Goal: Task Accomplishment & Management: Manage account settings

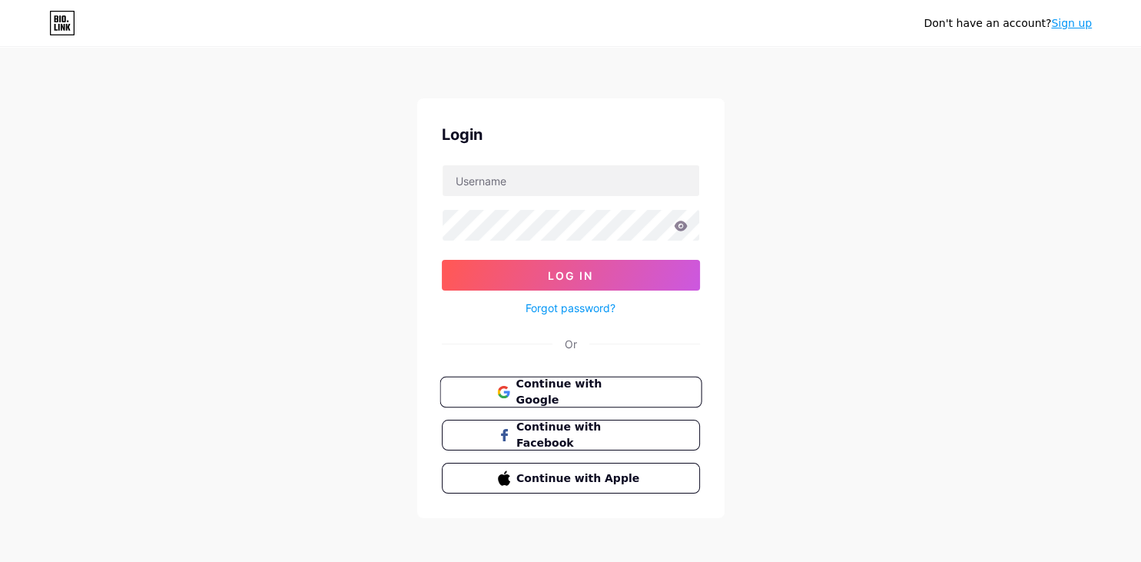
click at [532, 392] on span "Continue with Google" at bounding box center [580, 392] width 128 height 33
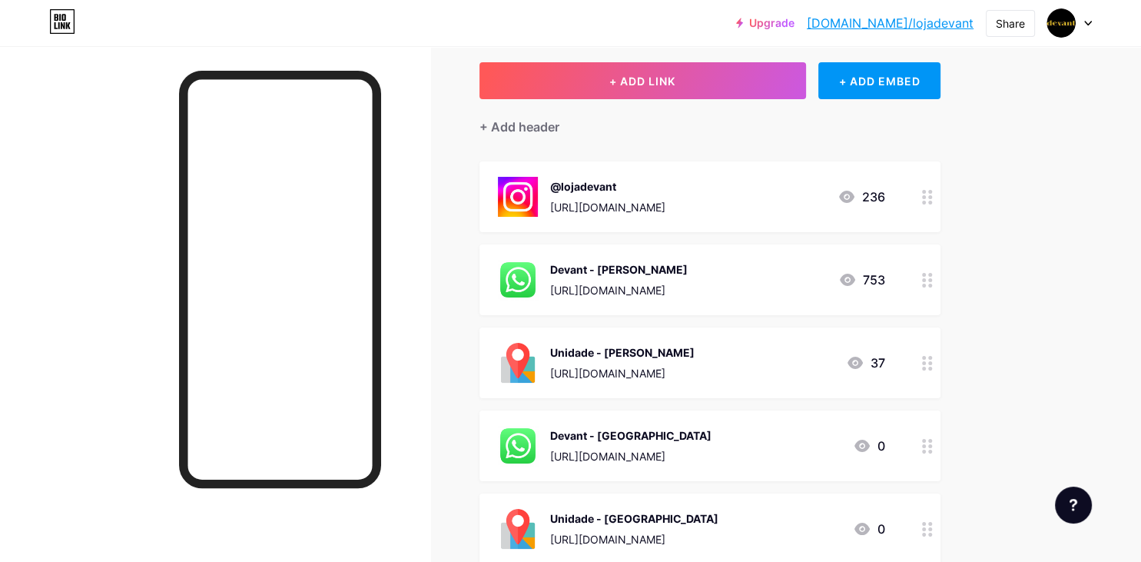
scroll to position [162, 0]
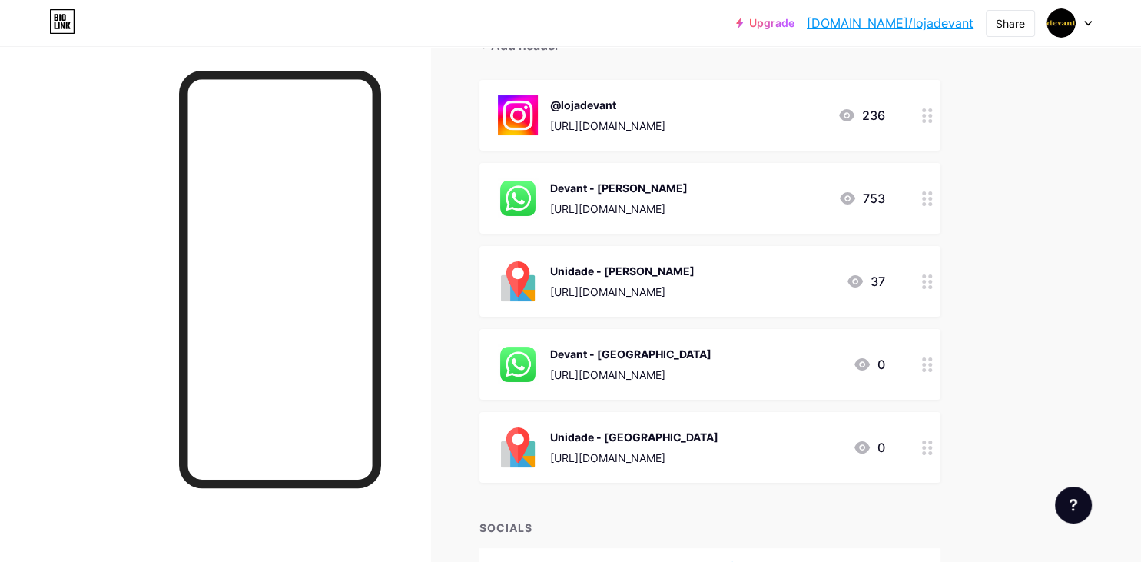
drag, startPoint x: 643, startPoint y: 444, endPoint x: 644, endPoint y: 392, distance: 52.3
click at [644, 392] on span "@lojadevant [URL][DOMAIN_NAME] 236 Devant - [PERSON_NAME] [URL][DOMAIN_NAME] 75…" at bounding box center [709, 281] width 461 height 403
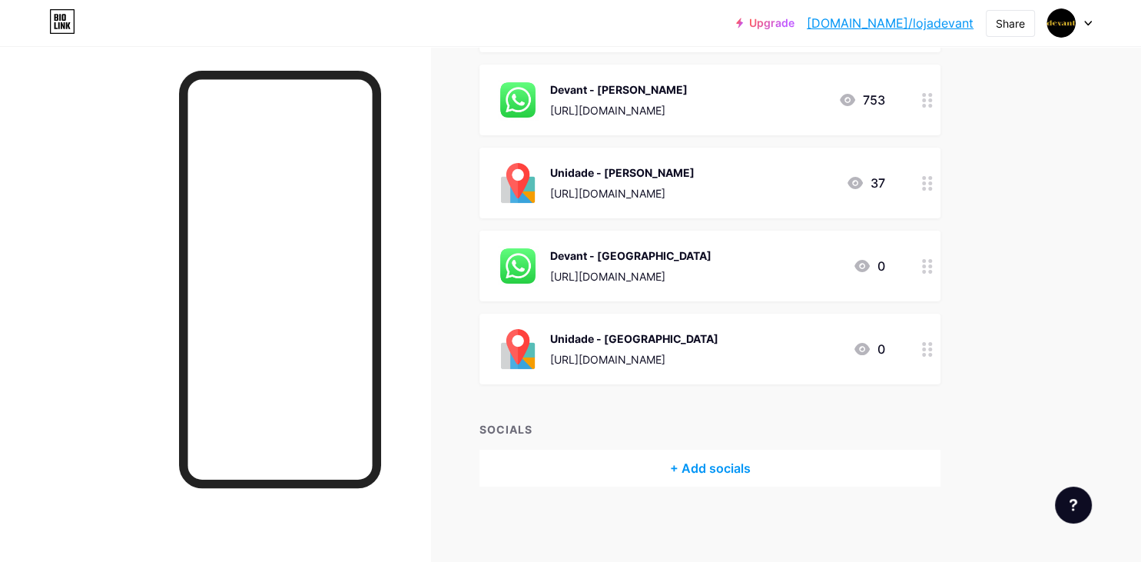
scroll to position [0, 0]
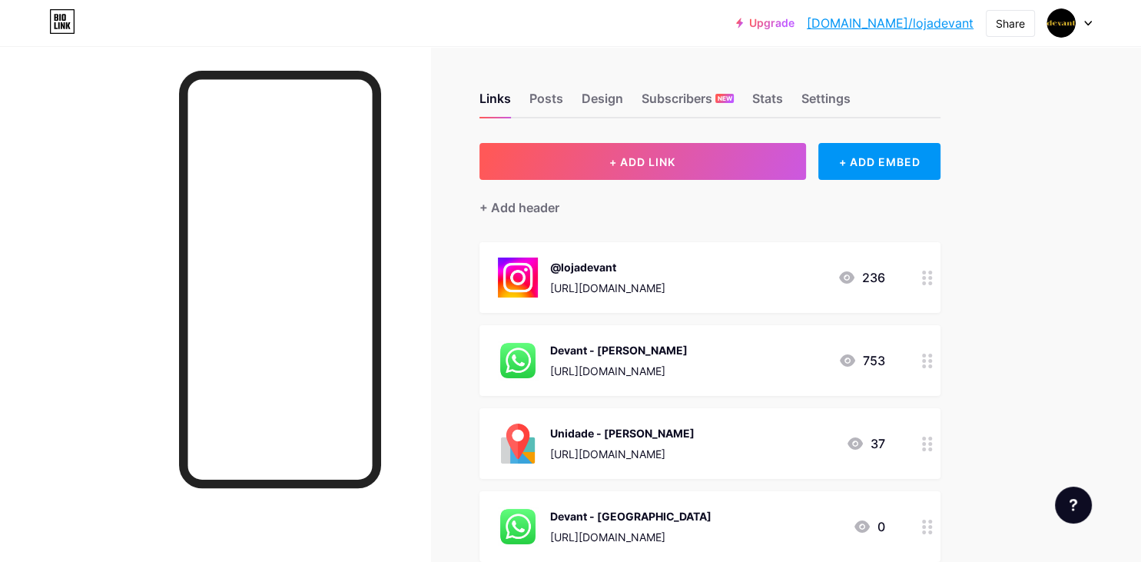
click at [1070, 202] on div "Upgrade [DOMAIN_NAME]/lojade... [DOMAIN_NAME]/lojadevant Share Switch accounts …" at bounding box center [570, 412] width 1141 height 824
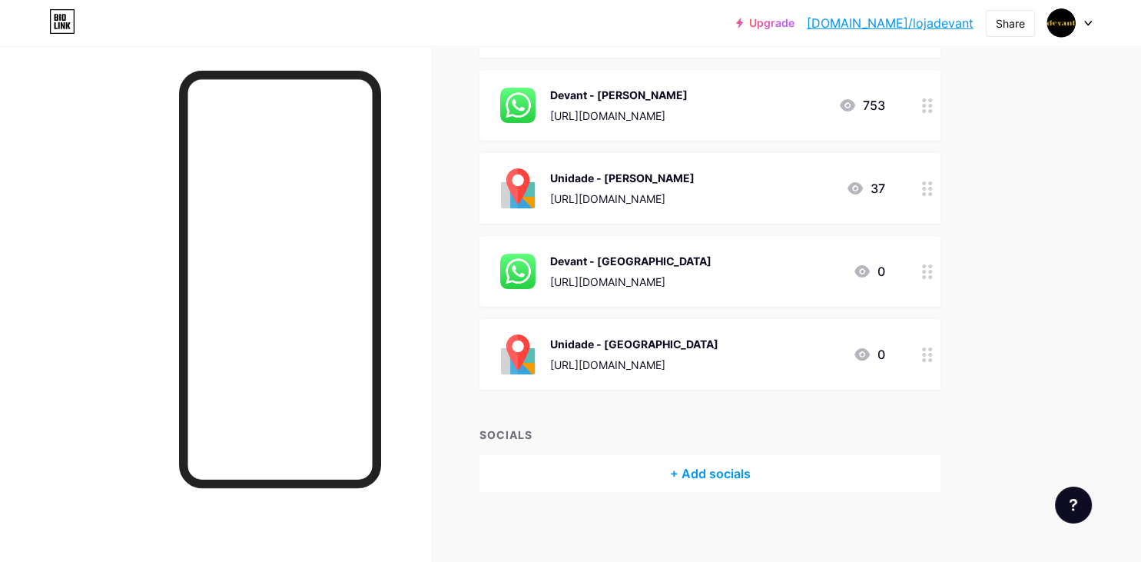
scroll to position [260, 0]
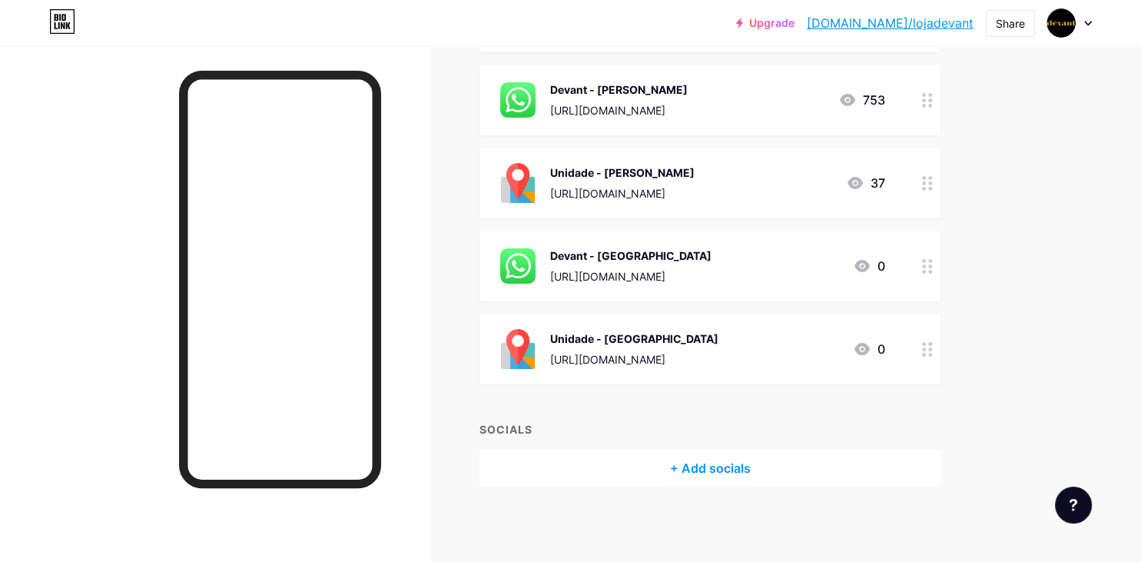
click at [924, 265] on circle at bounding box center [924, 266] width 4 height 4
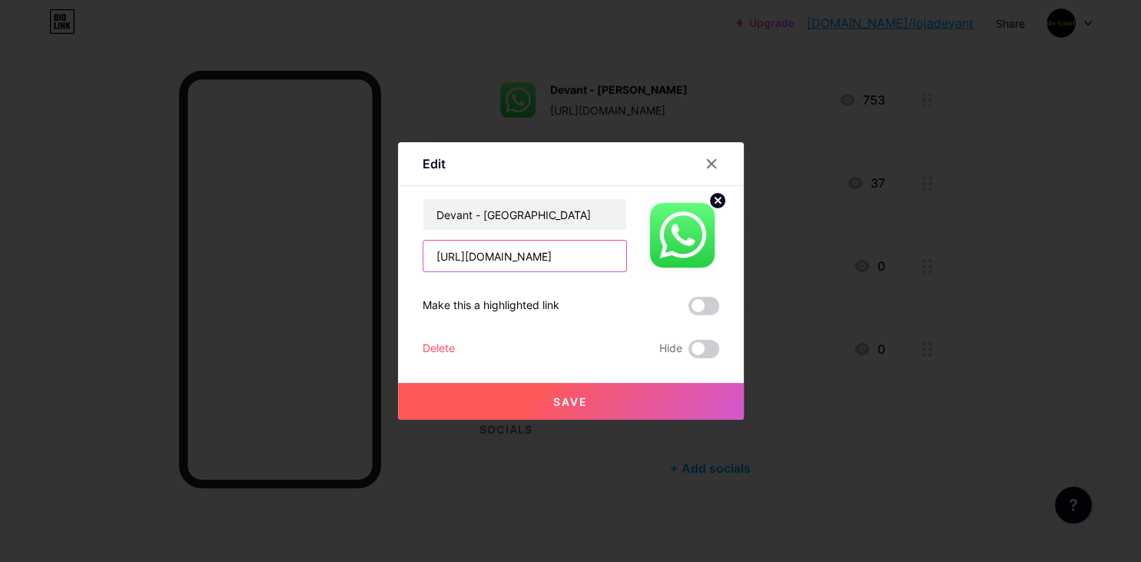
drag, startPoint x: 582, startPoint y: 259, endPoint x: 365, endPoint y: 244, distance: 217.9
click at [423, 244] on input "https://w.app/nHUgwV" at bounding box center [524, 255] width 203 height 31
paste input "https://api.whatsapp.com/send/?phone=558184154751&text&type=phone_number&app_ab…"
type input "https://api.whatsapp.com/send/?phone=558184154751&text&type=phone_number&app_ab…"
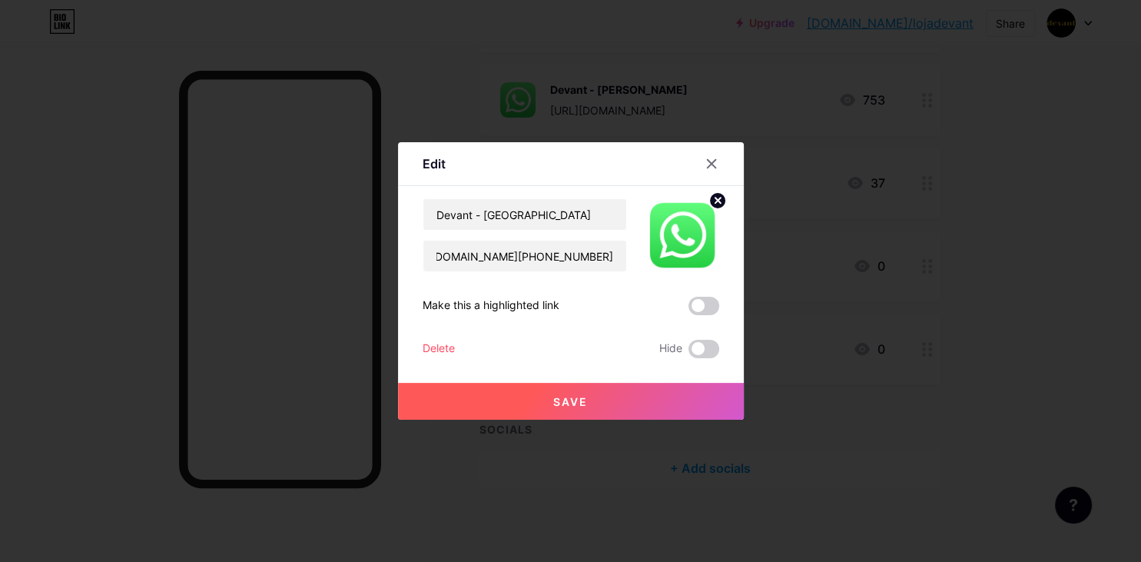
click at [582, 404] on span "Save" at bounding box center [570, 401] width 35 height 13
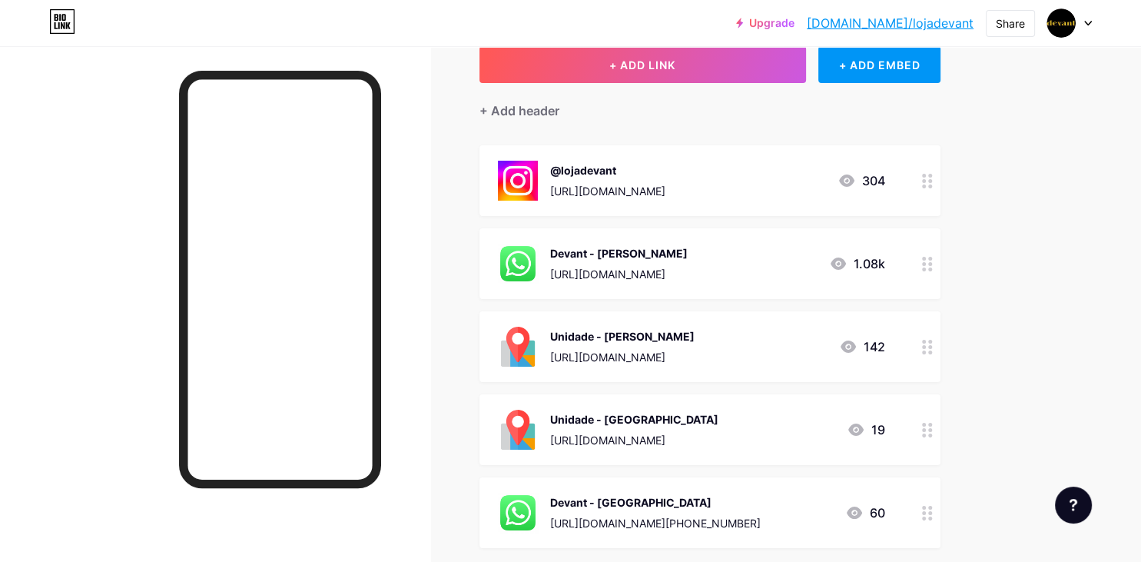
scroll to position [0, 0]
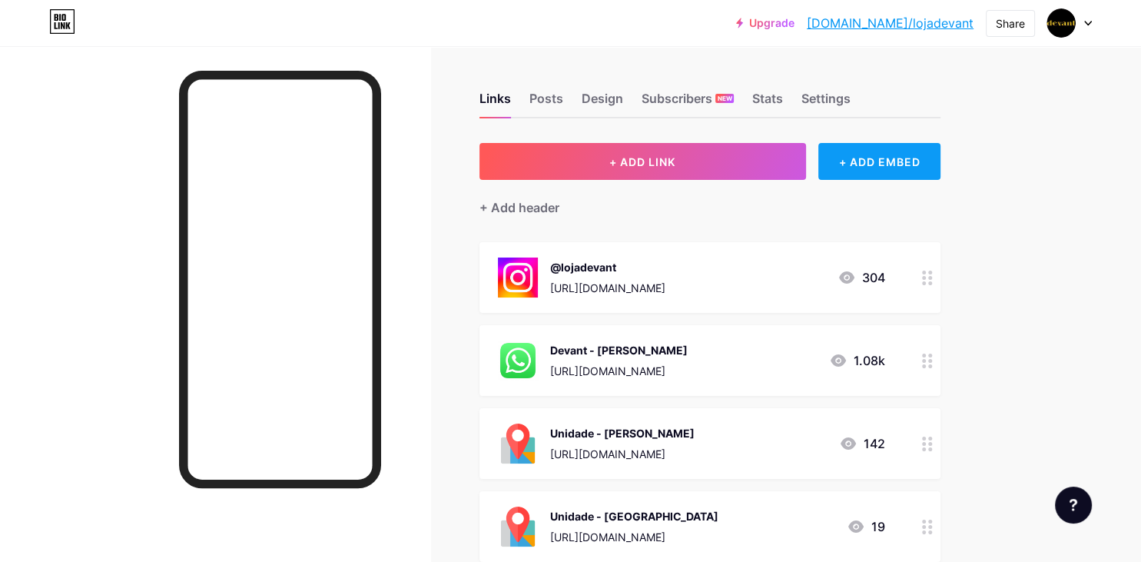
click at [877, 169] on div "+ ADD EMBED" at bounding box center [879, 161] width 122 height 37
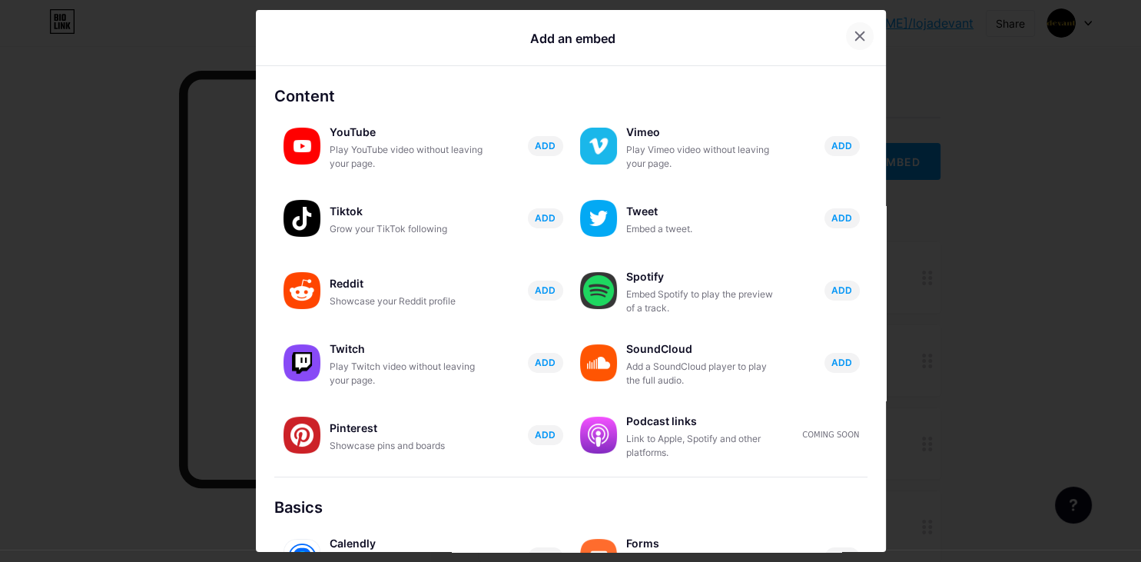
click at [862, 33] on icon at bounding box center [860, 36] width 12 height 12
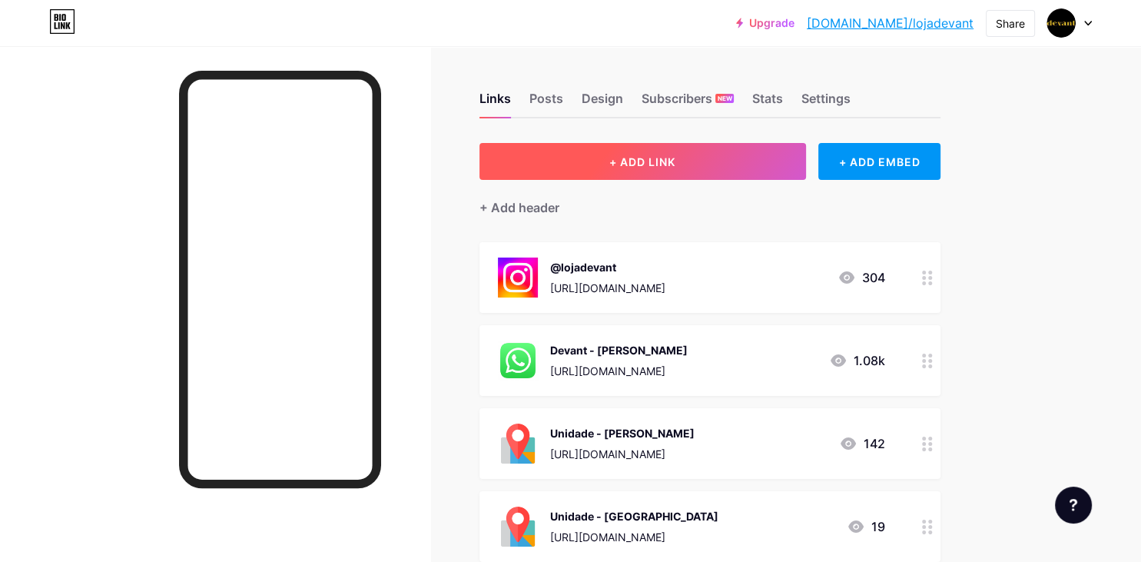
click at [698, 163] on button "+ ADD LINK" at bounding box center [642, 161] width 327 height 37
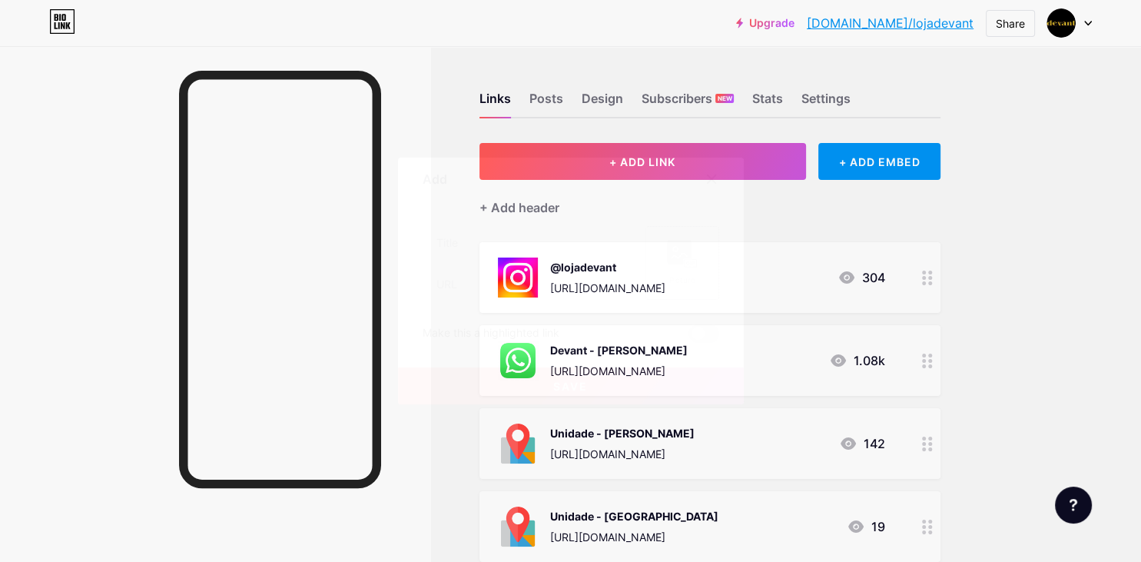
click at [687, 244] on rect at bounding box center [679, 252] width 25 height 25
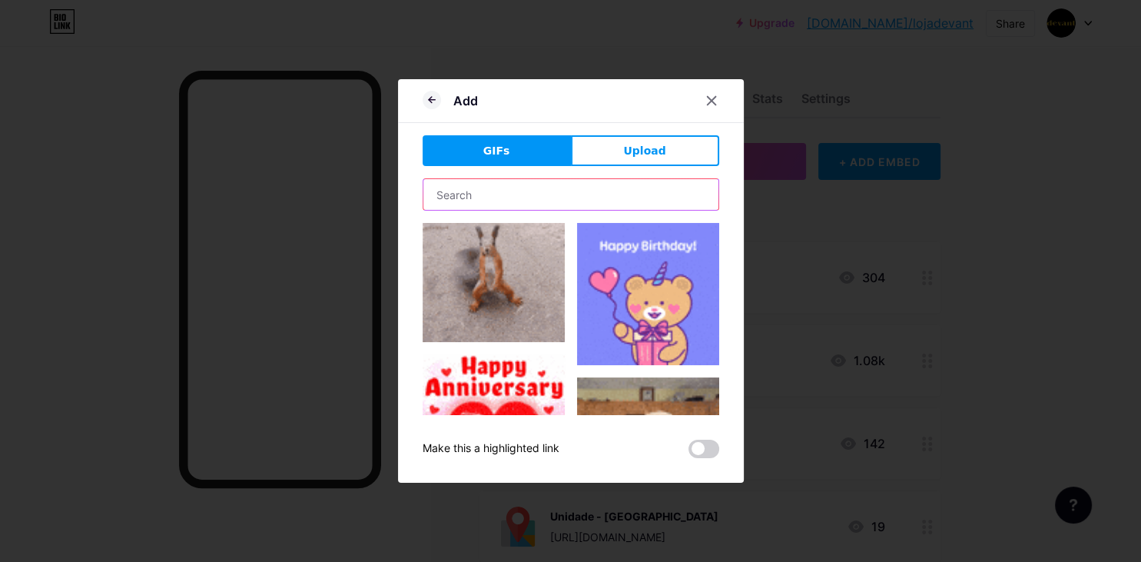
click at [538, 191] on input "text" at bounding box center [570, 194] width 295 height 31
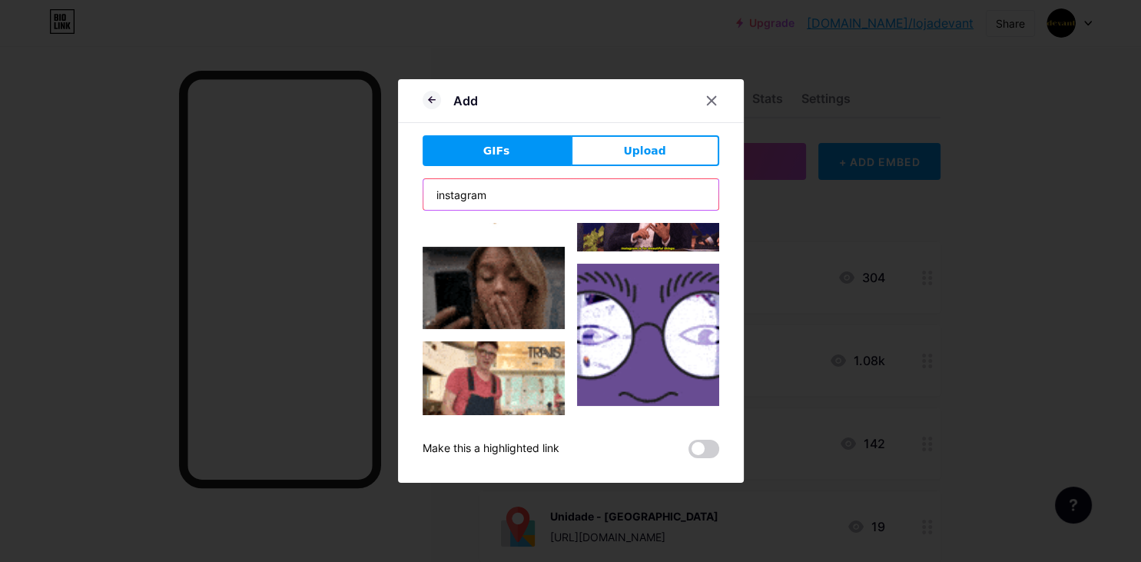
scroll to position [1149, 0]
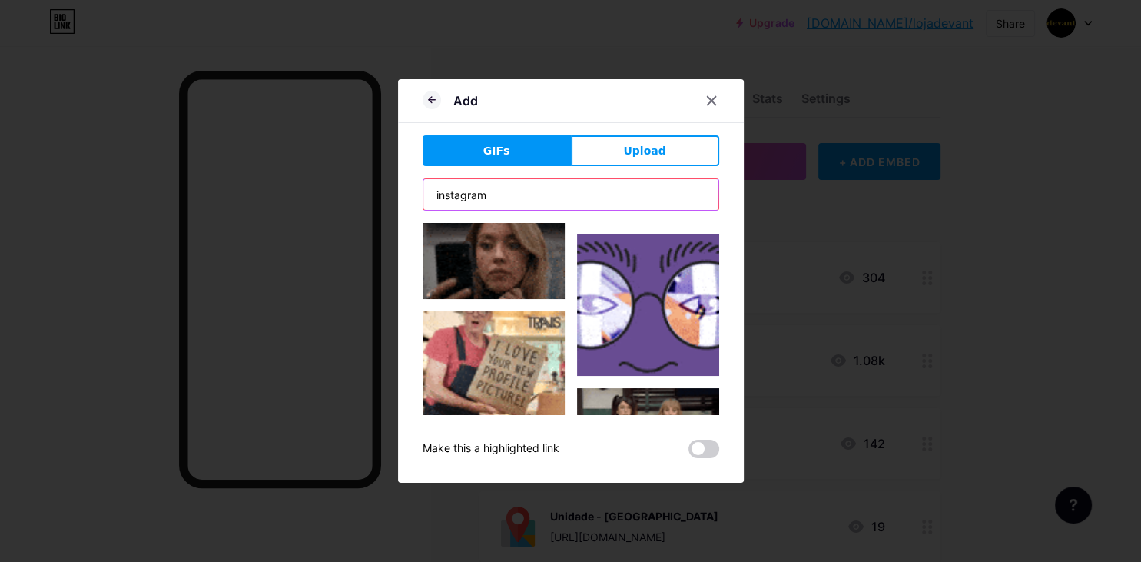
click at [553, 194] on input "instagram" at bounding box center [570, 194] width 295 height 31
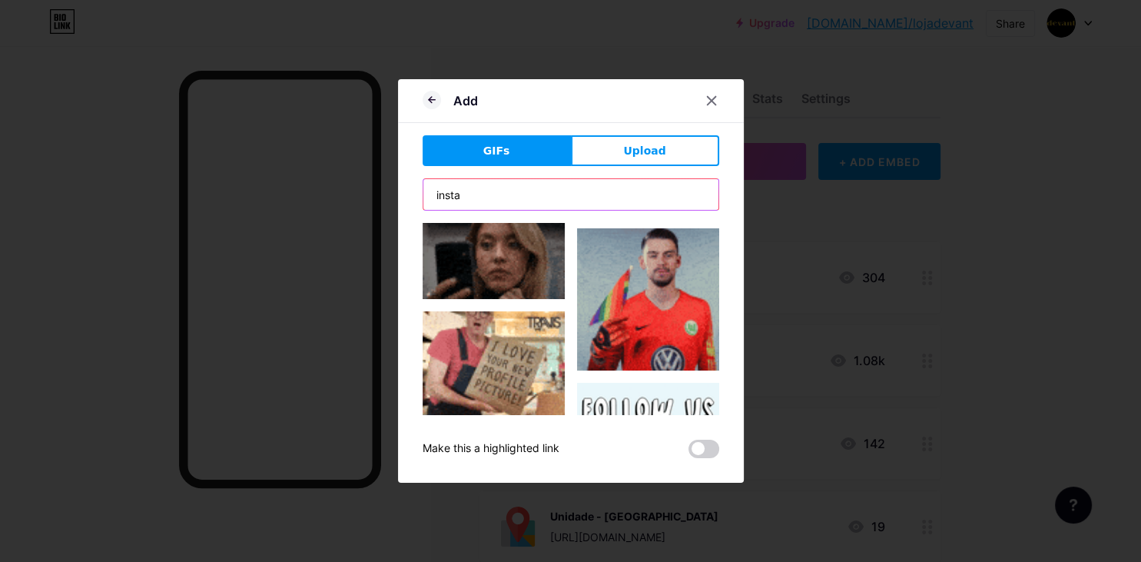
click at [589, 204] on input "insta" at bounding box center [570, 194] width 295 height 31
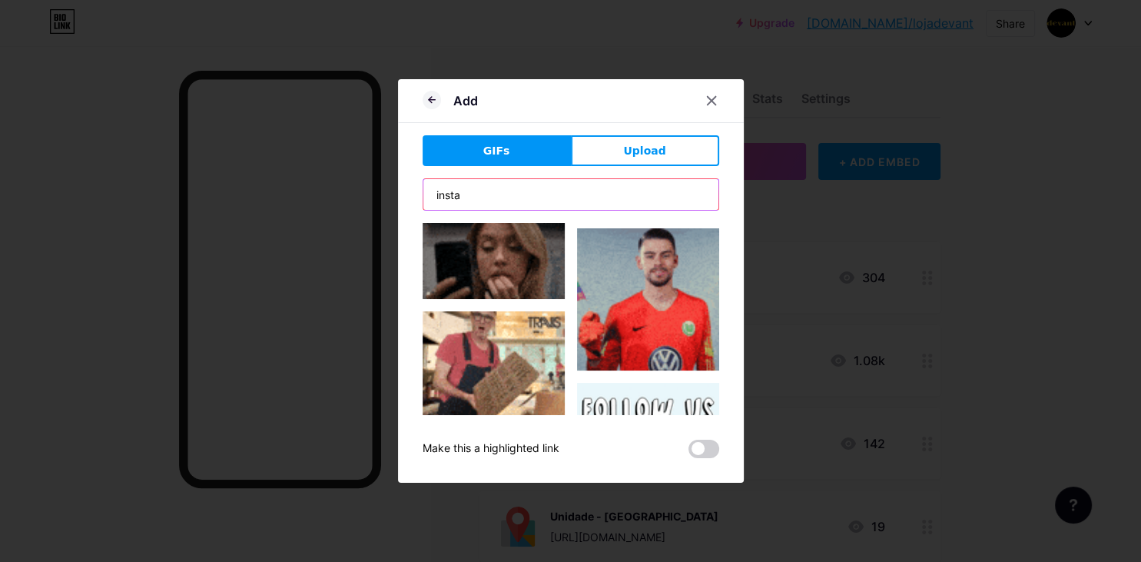
type input "insta"
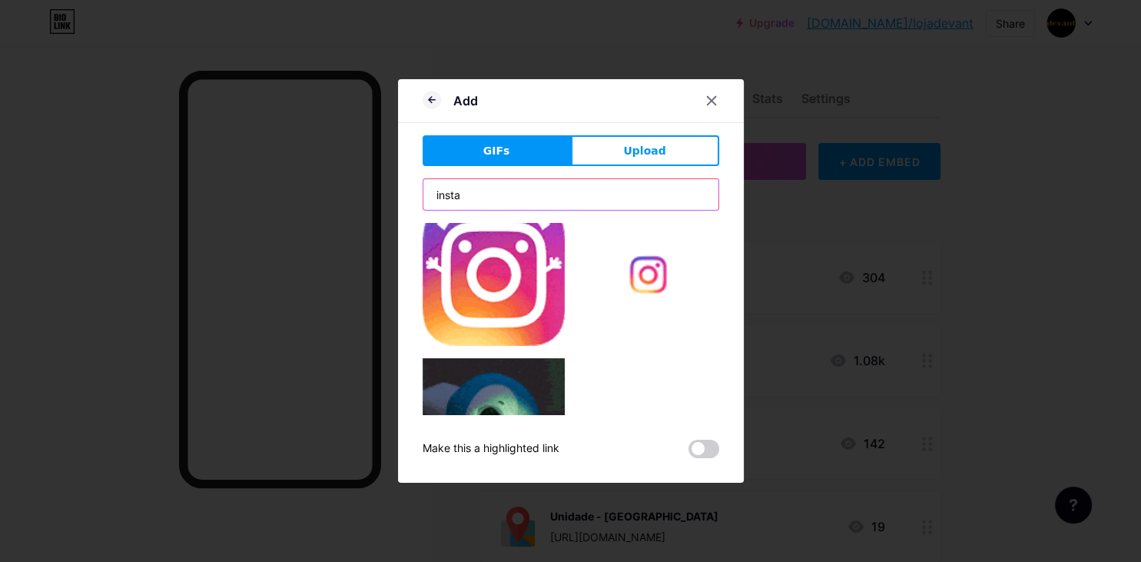
scroll to position [0, 0]
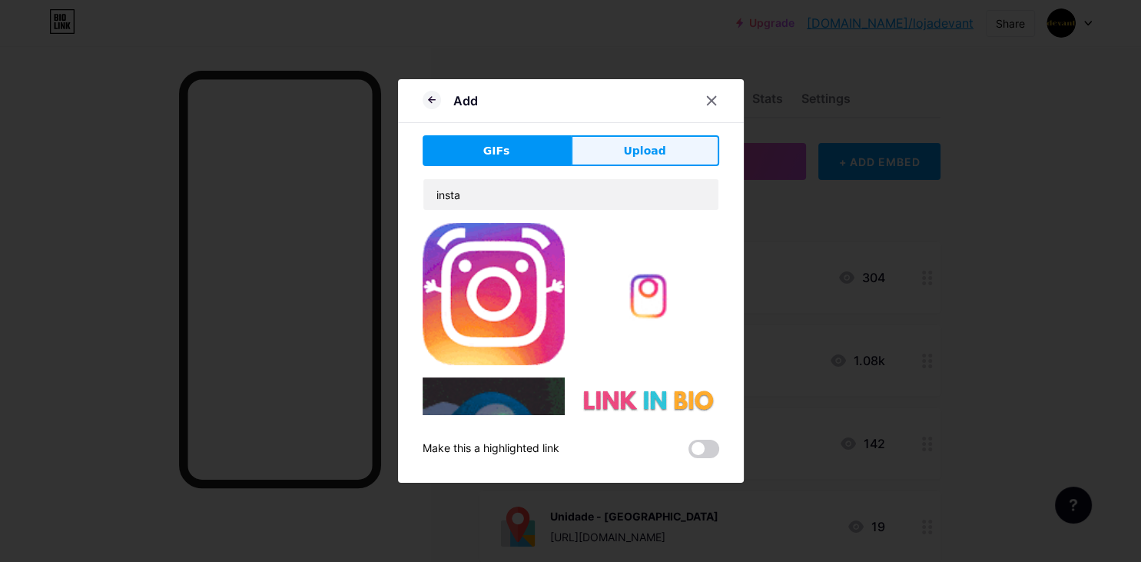
click at [658, 158] on span "Upload" at bounding box center [644, 151] width 42 height 16
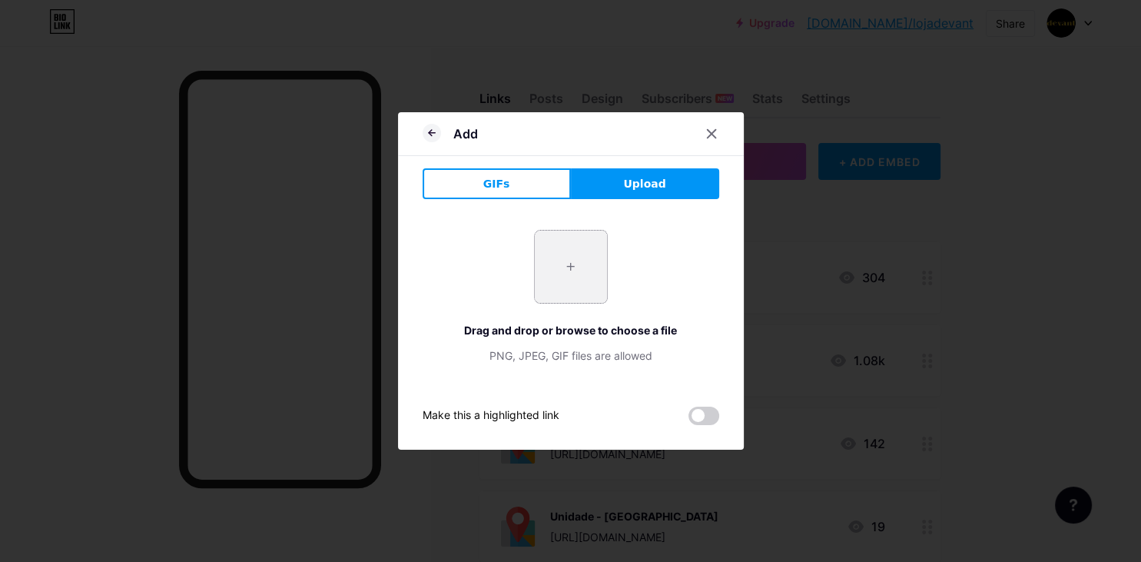
click at [575, 270] on input "file" at bounding box center [571, 267] width 72 height 72
click at [542, 354] on div "PNG, JPEG, GIF files are allowed" at bounding box center [571, 355] width 297 height 16
click at [629, 186] on span "Upload" at bounding box center [644, 184] width 42 height 16
click at [423, 131] on icon at bounding box center [432, 133] width 18 height 18
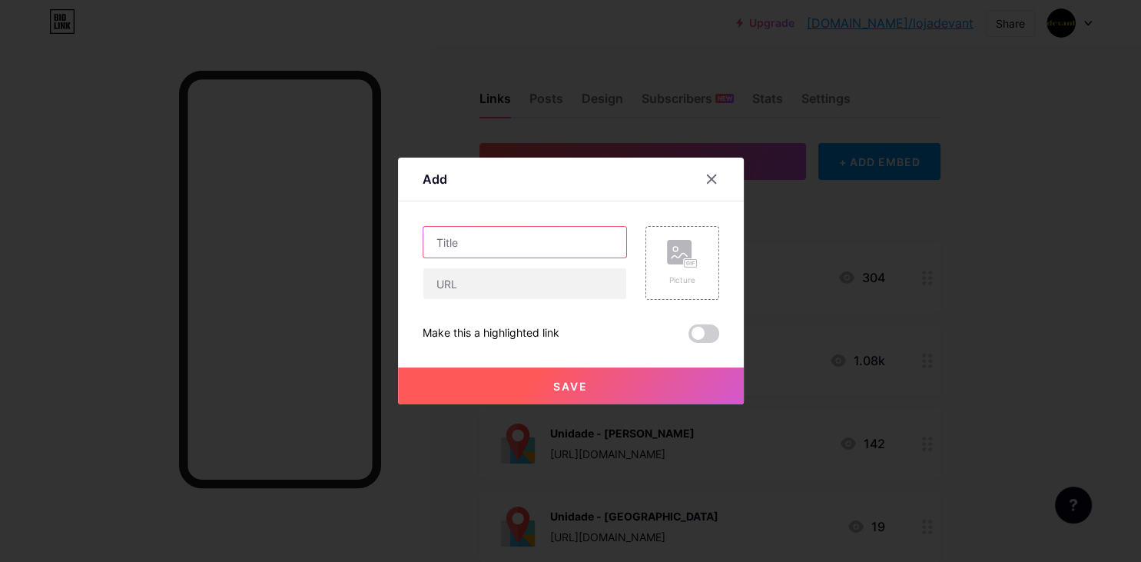
click at [462, 239] on input "text" at bounding box center [524, 242] width 203 height 31
click at [481, 280] on input "text" at bounding box center [524, 283] width 203 height 31
paste input "https://www.instagram.com/devantrecife/"
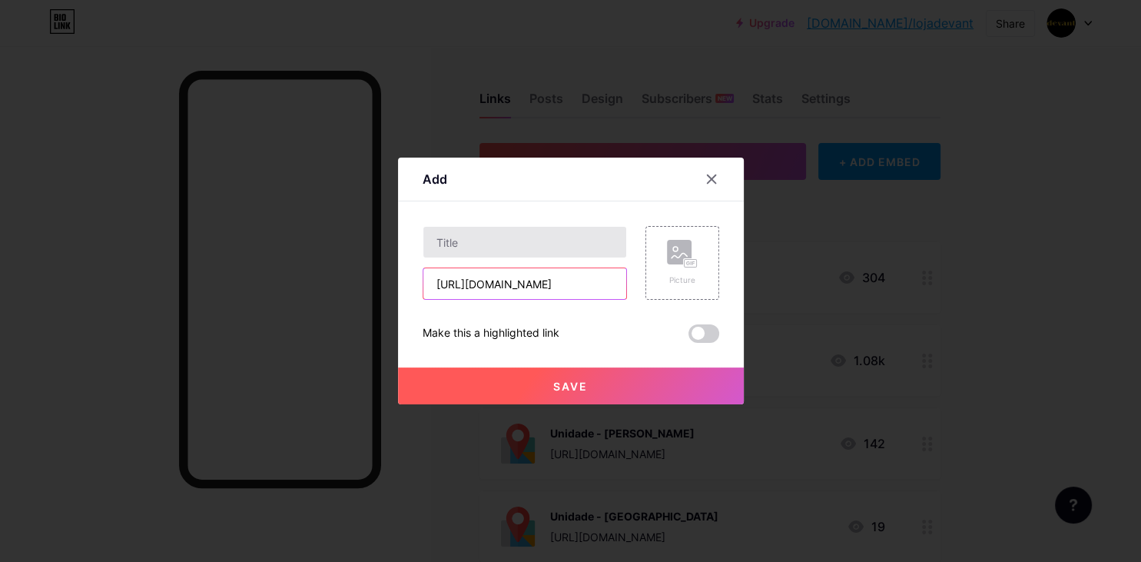
type input "https://www.instagram.com/devantrecife/"
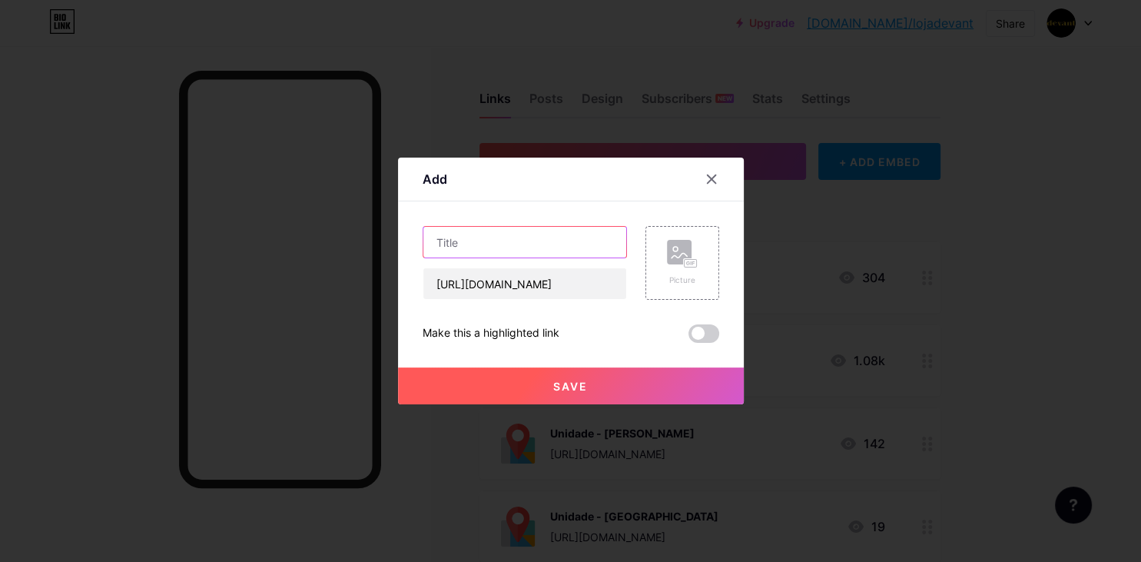
click at [528, 251] on input "text" at bounding box center [524, 242] width 203 height 31
type input "@devantrecife"
click at [676, 241] on rect at bounding box center [679, 252] width 25 height 25
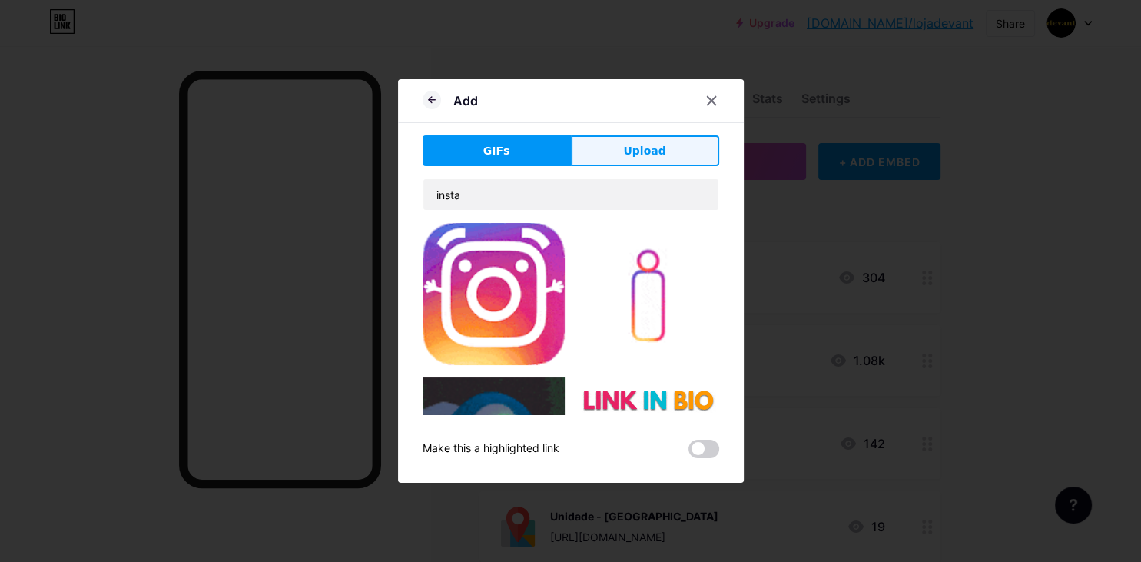
click at [638, 158] on span "Upload" at bounding box center [644, 151] width 42 height 16
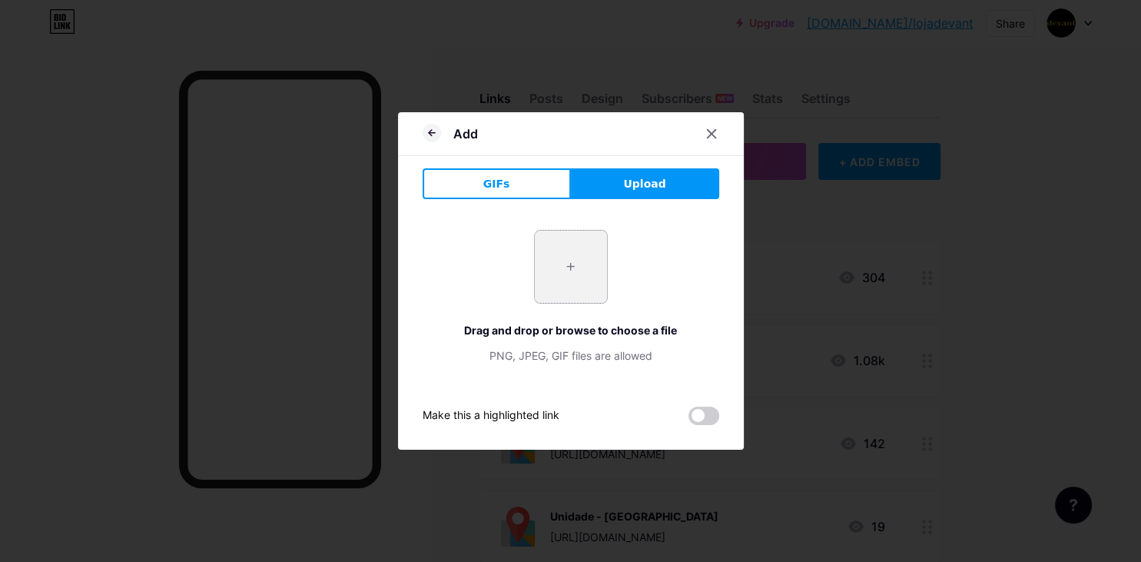
click at [582, 239] on input "file" at bounding box center [571, 267] width 72 height 72
type input "C:\fakepath\instagram-logo-instagram-icon-transparent-free-png.webp"
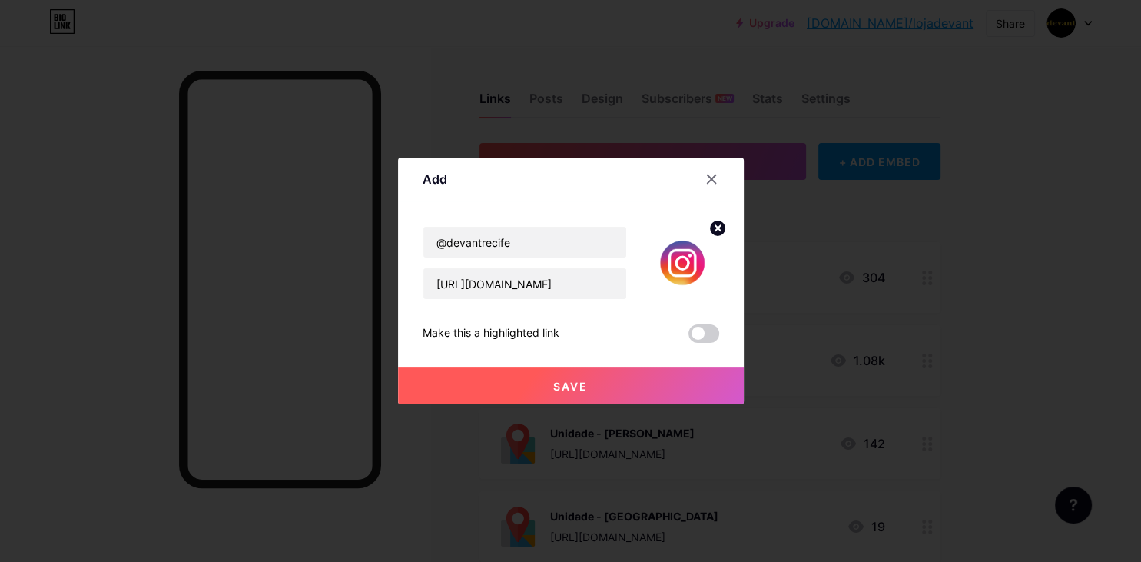
click at [587, 385] on span "Save" at bounding box center [570, 386] width 35 height 13
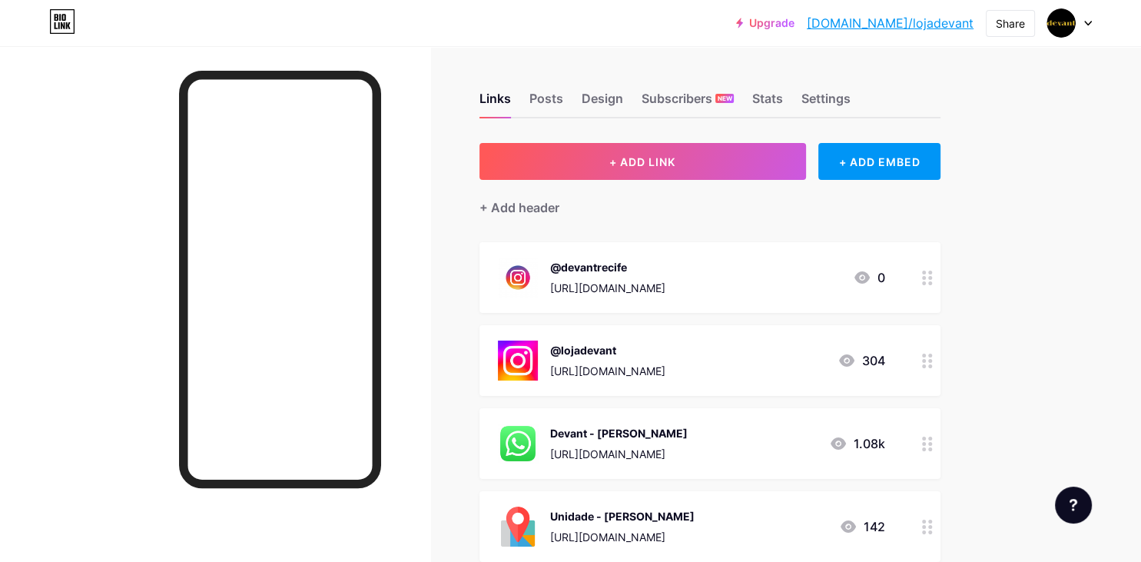
click at [514, 359] on img at bounding box center [518, 360] width 40 height 40
click at [720, 201] on circle at bounding box center [717, 200] width 17 height 17
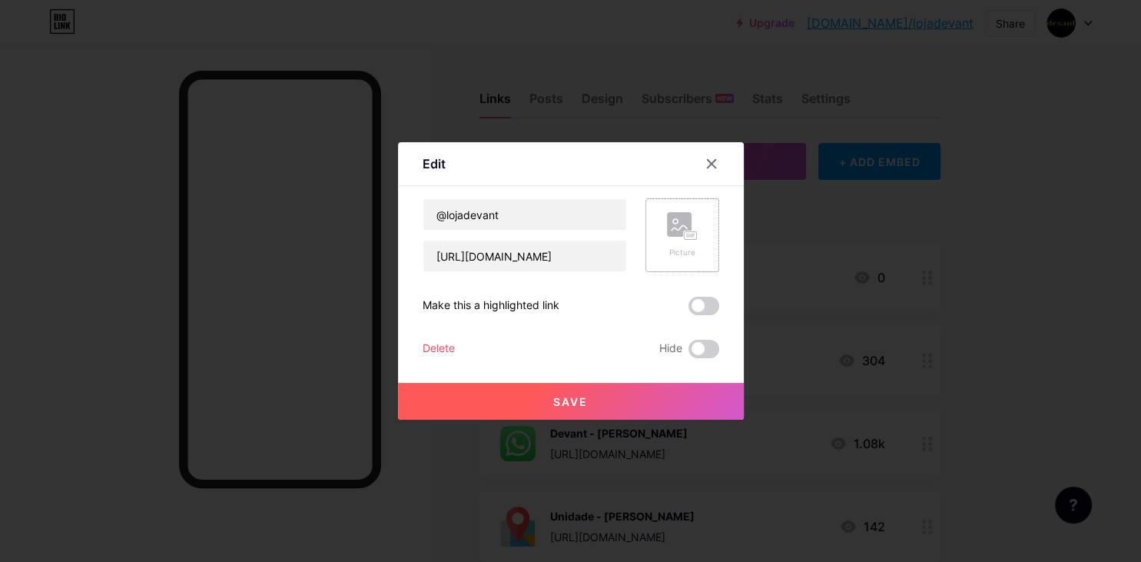
click at [690, 231] on rect at bounding box center [690, 235] width 14 height 9
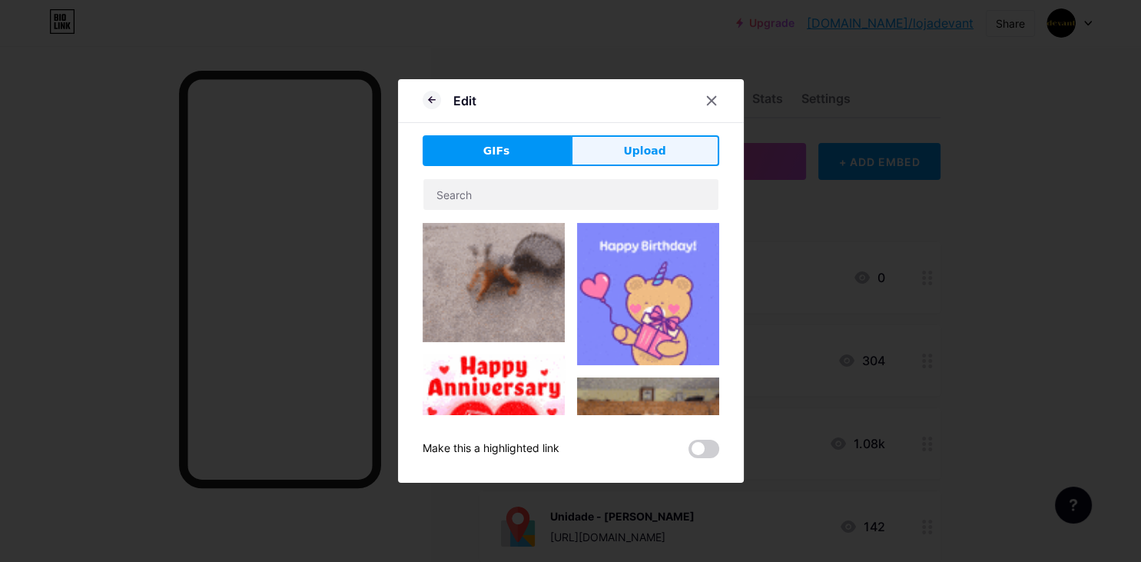
click at [670, 161] on button "Upload" at bounding box center [645, 150] width 148 height 31
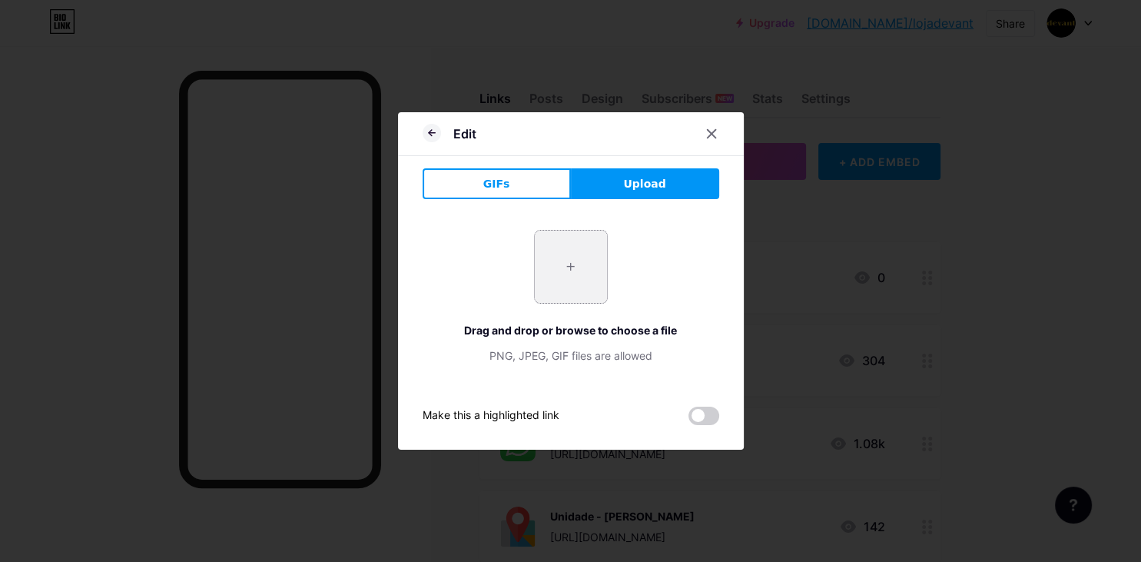
click at [579, 247] on input "file" at bounding box center [571, 267] width 72 height 72
type input "C:\fakepath\instagram-logo-instagram-icon-transparent-free-png.webp"
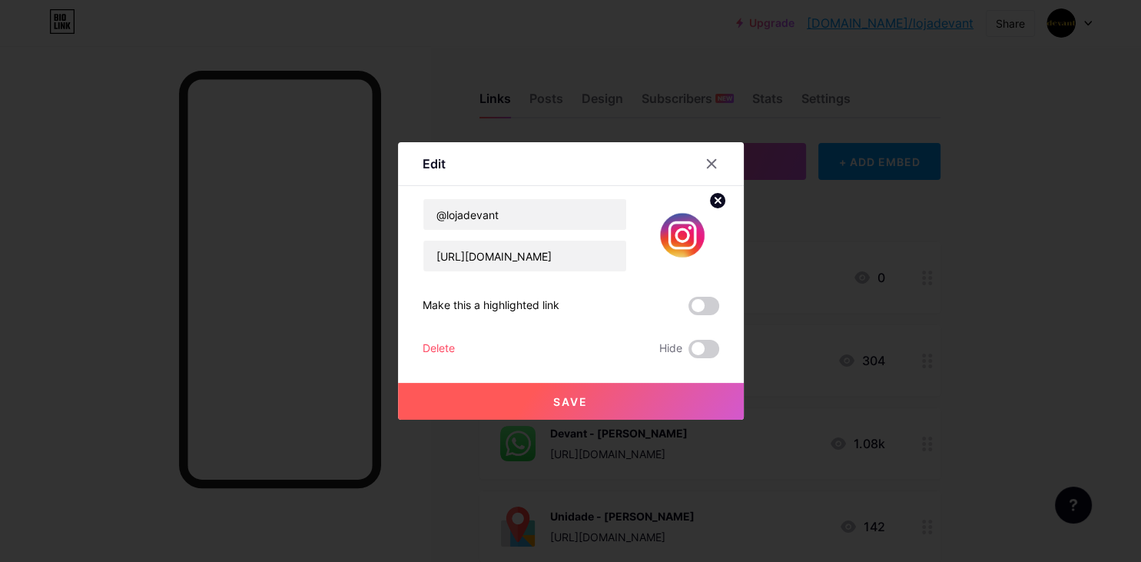
click at [569, 399] on span "Save" at bounding box center [570, 401] width 35 height 13
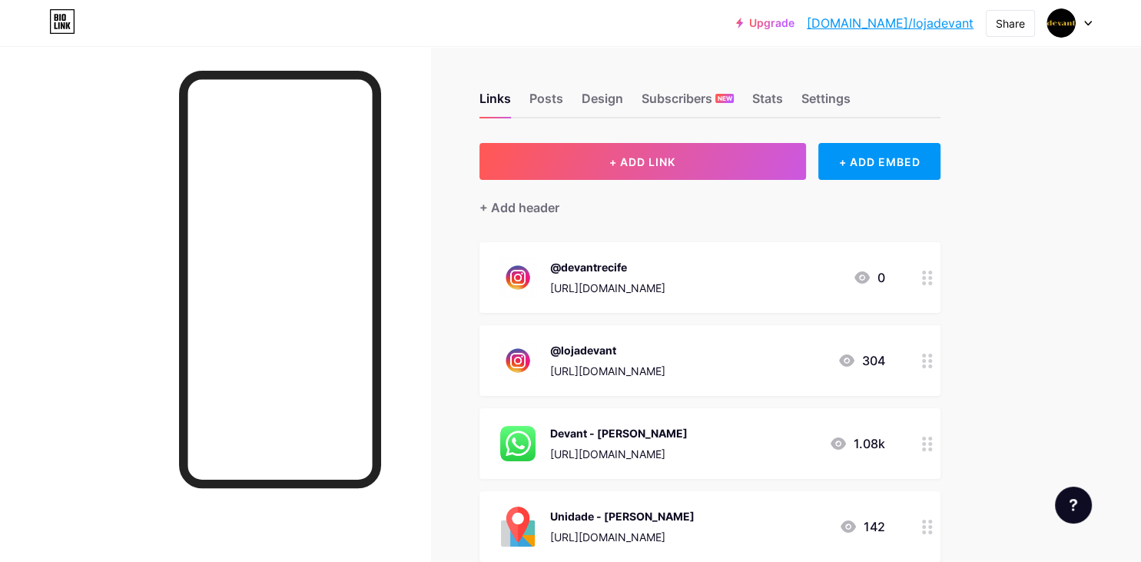
drag, startPoint x: 623, startPoint y: 360, endPoint x: 715, endPoint y: 352, distance: 91.8
click at [646, 323] on span "@devantrecife https://www.instagram.com/devantrecife/ 0 @lojadevant https://www…" at bounding box center [709, 485] width 461 height 486
click at [1023, 321] on div "Upgrade bio.link/lojade... bio.link/lojadevant Share Switch accounts Lojas Deva…" at bounding box center [570, 453] width 1141 height 907
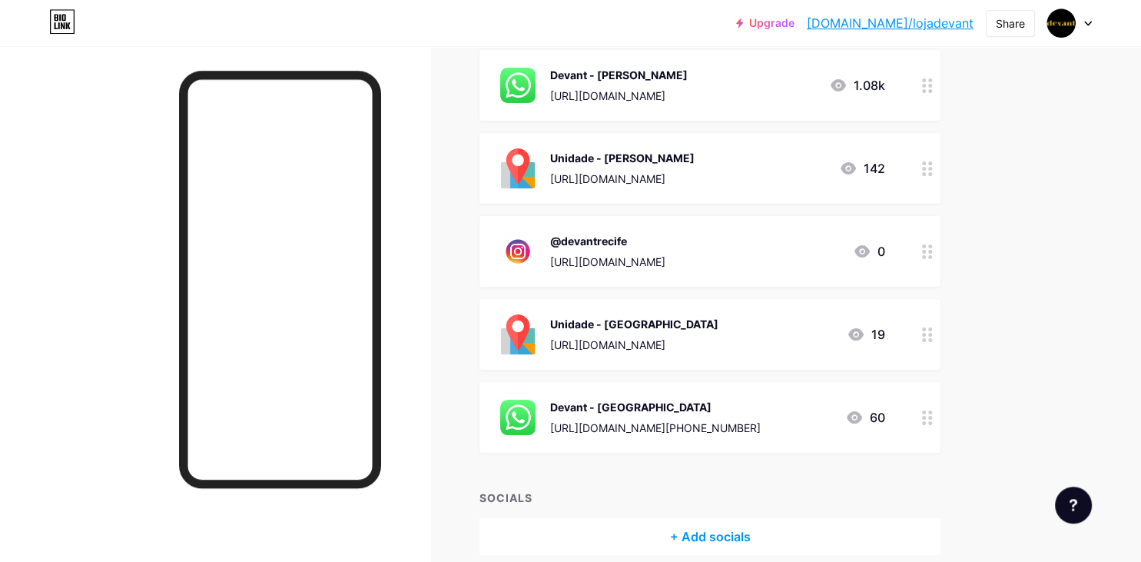
scroll to position [343, 0]
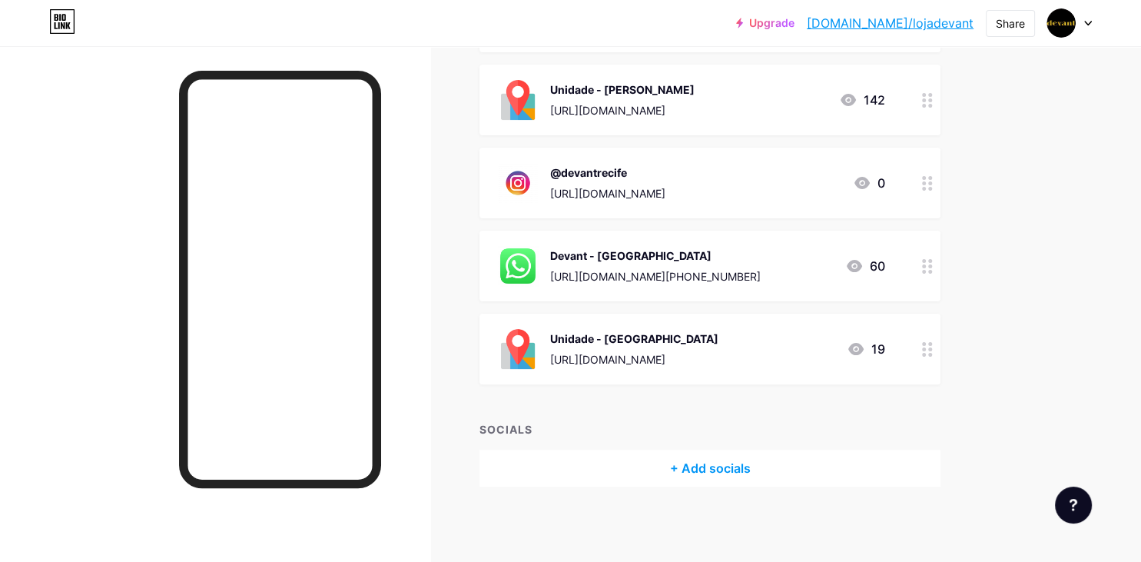
click at [987, 240] on div "Links Posts Design Subscribers NEW Stats Settings + ADD LINK + ADD EMBED + Add …" at bounding box center [502, 133] width 1005 height 861
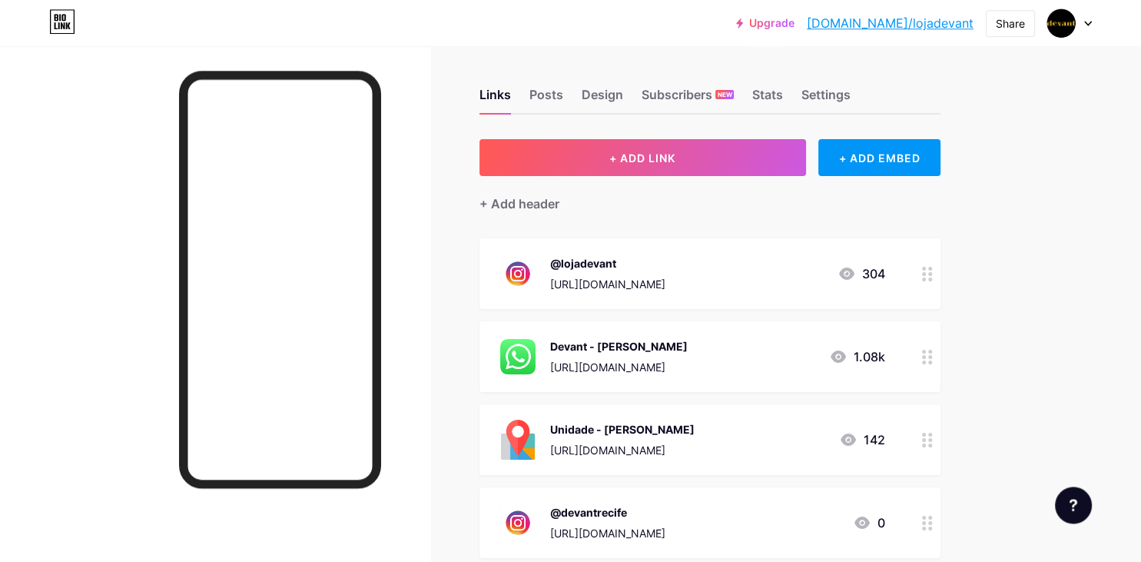
scroll to position [0, 0]
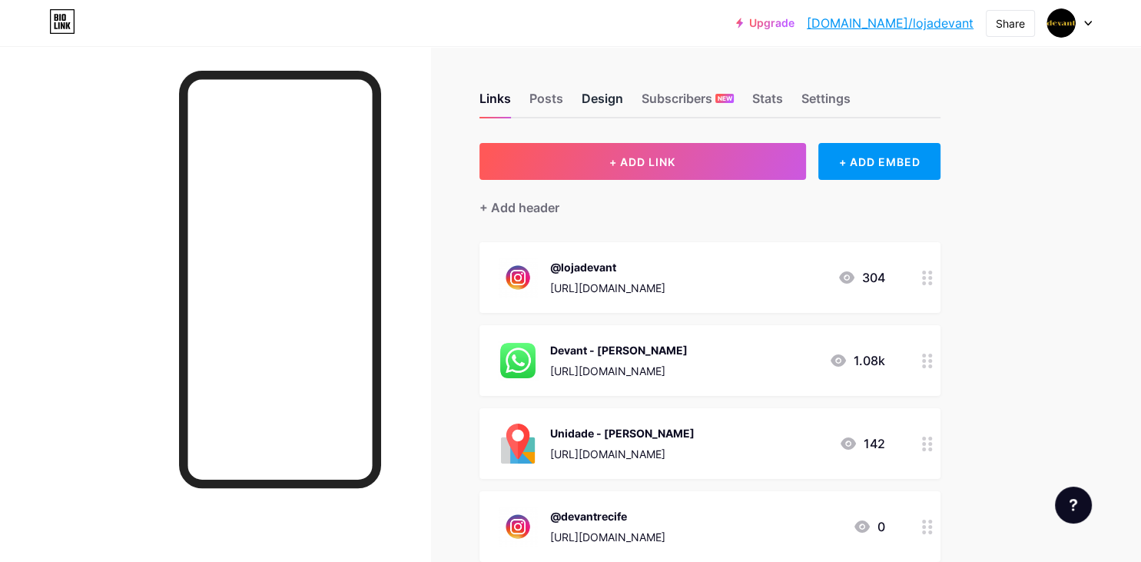
click at [601, 101] on div "Design" at bounding box center [602, 103] width 41 height 28
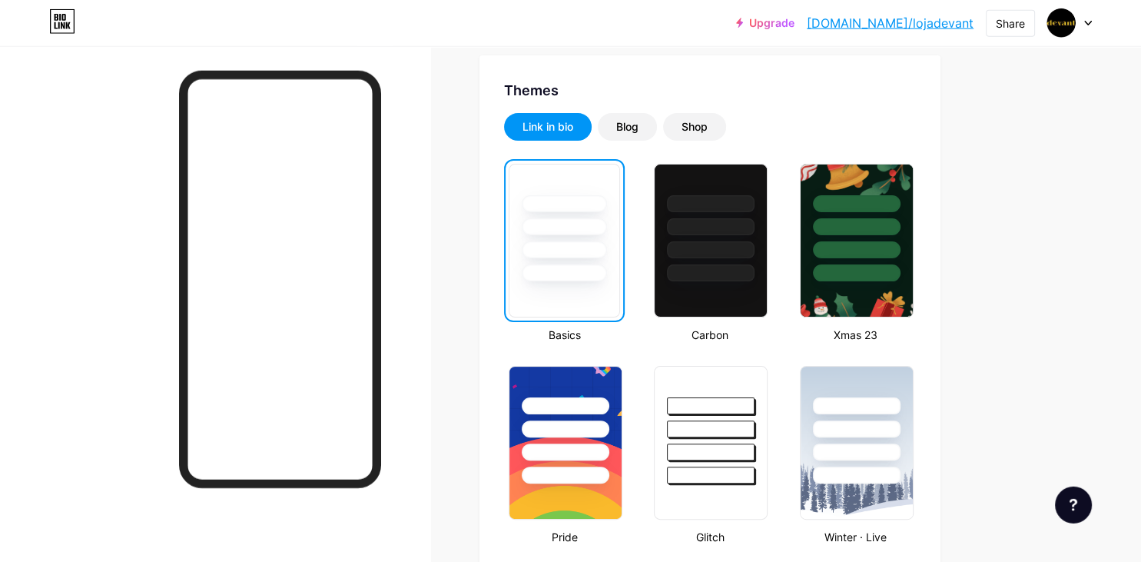
scroll to position [324, 0]
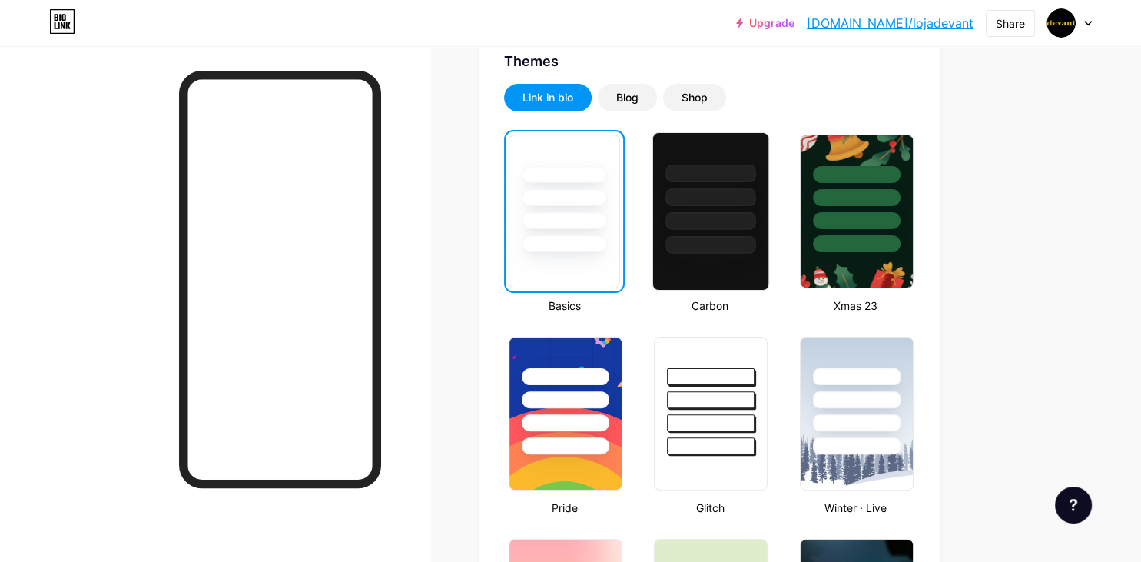
click at [699, 205] on div at bounding box center [710, 193] width 115 height 121
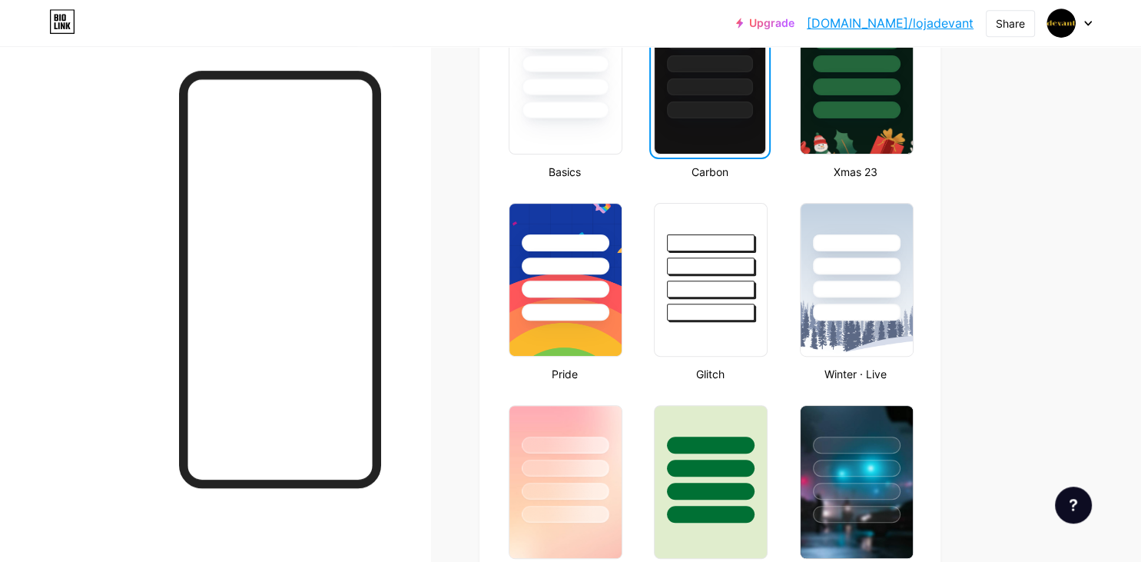
scroll to position [486, 0]
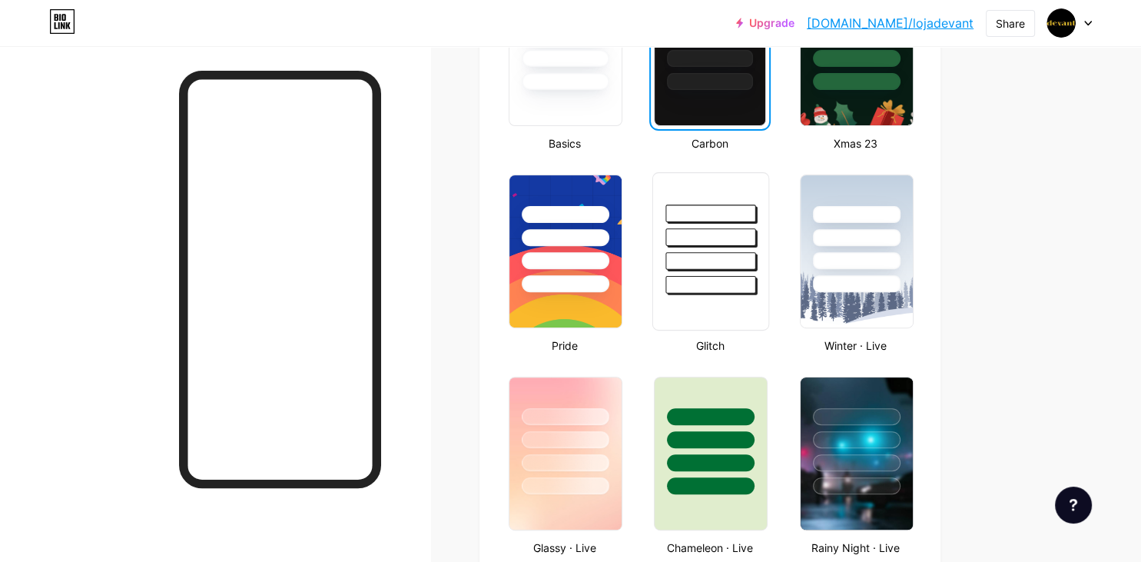
click at [727, 252] on div at bounding box center [711, 261] width 90 height 18
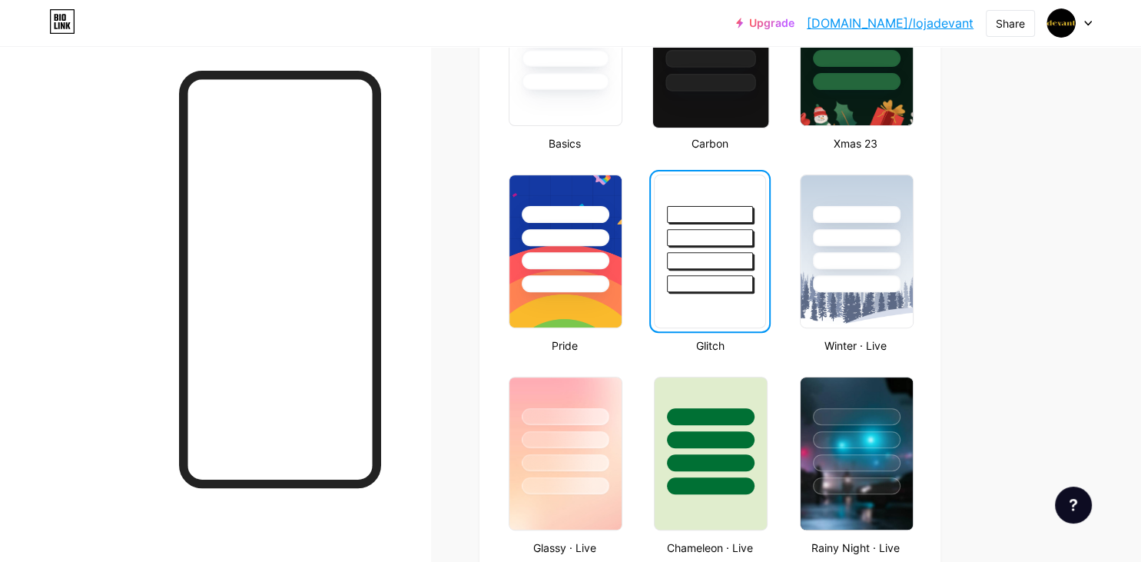
click at [723, 85] on div at bounding box center [711, 83] width 90 height 18
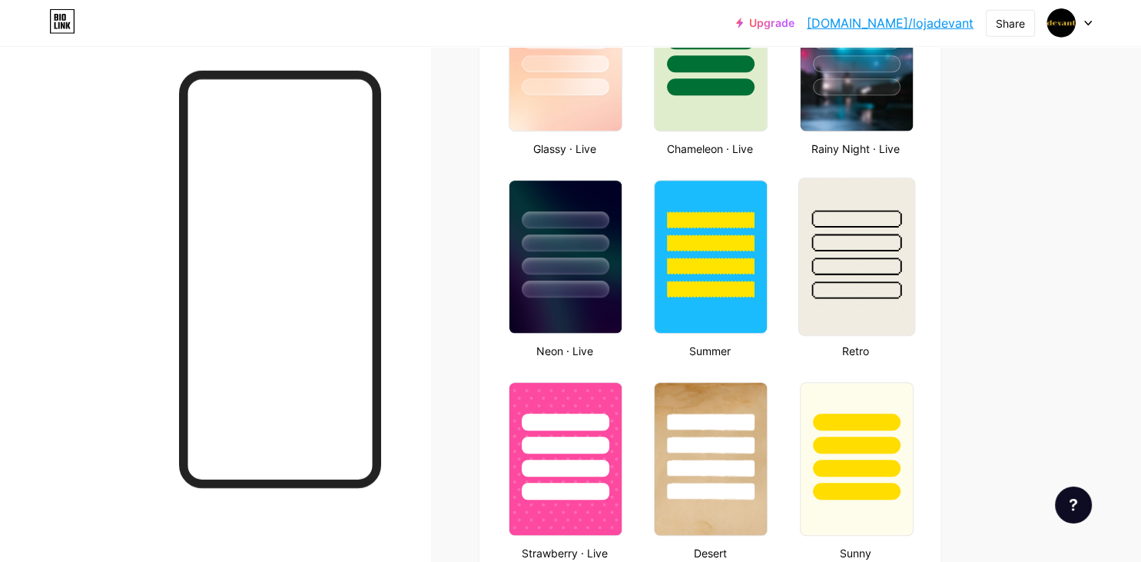
scroll to position [892, 0]
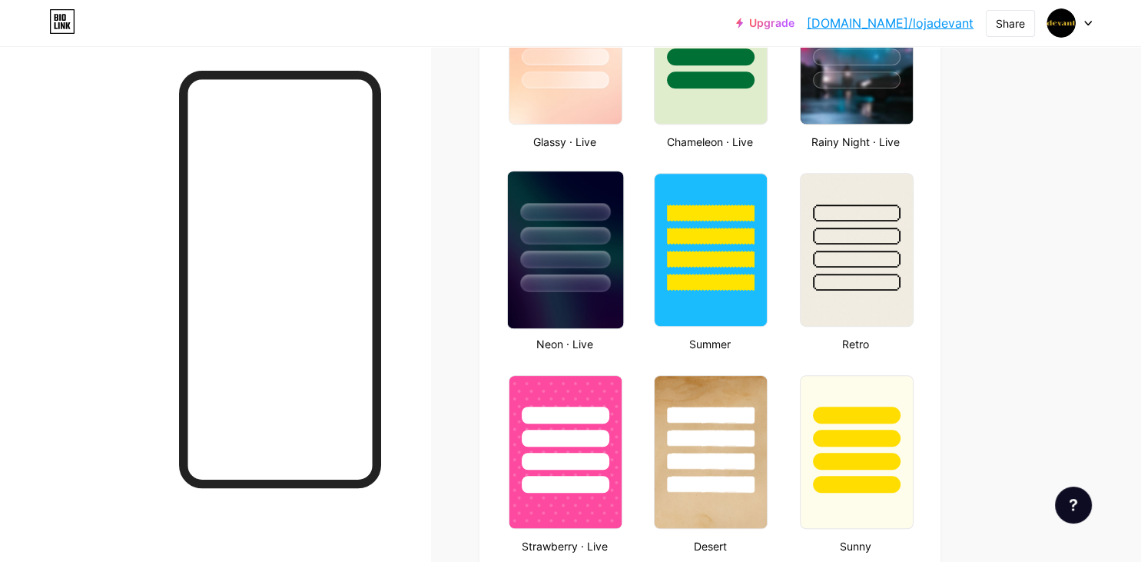
click at [564, 241] on div at bounding box center [565, 231] width 115 height 121
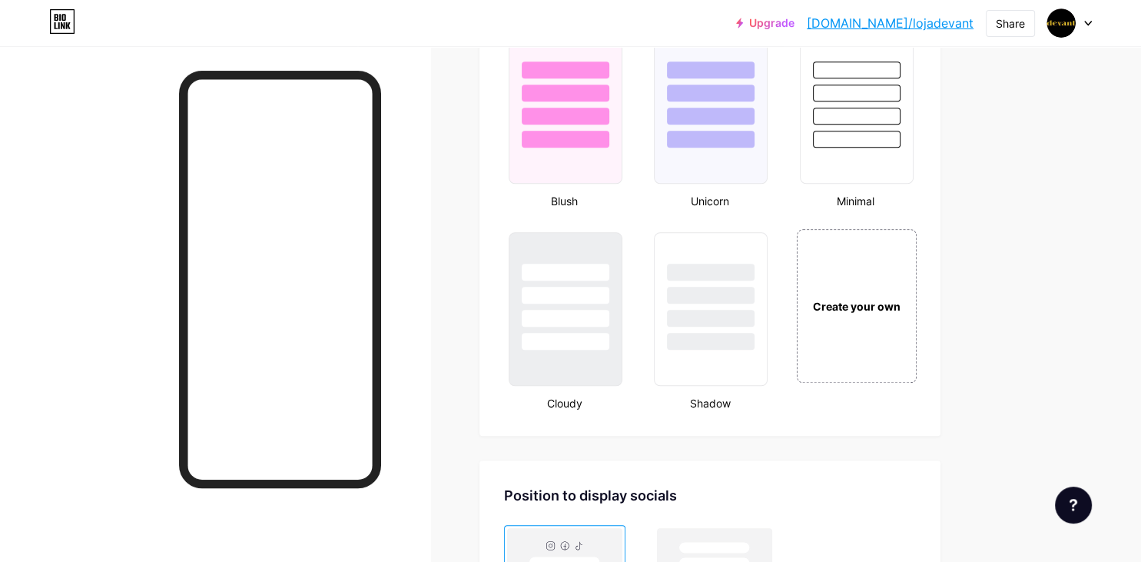
scroll to position [1703, 0]
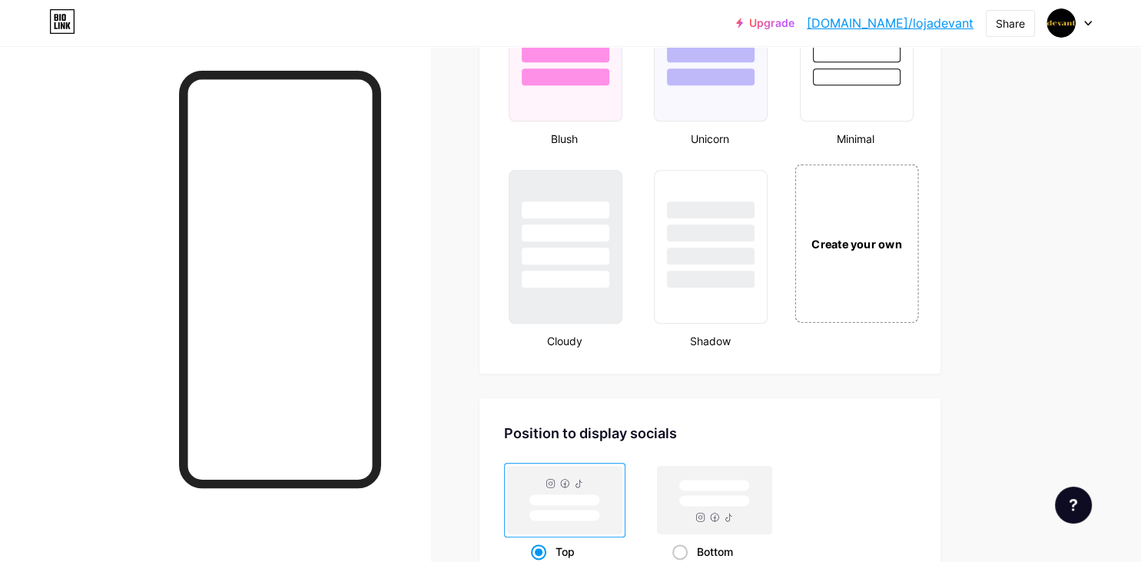
click at [834, 260] on div "Create your own" at bounding box center [856, 243] width 124 height 158
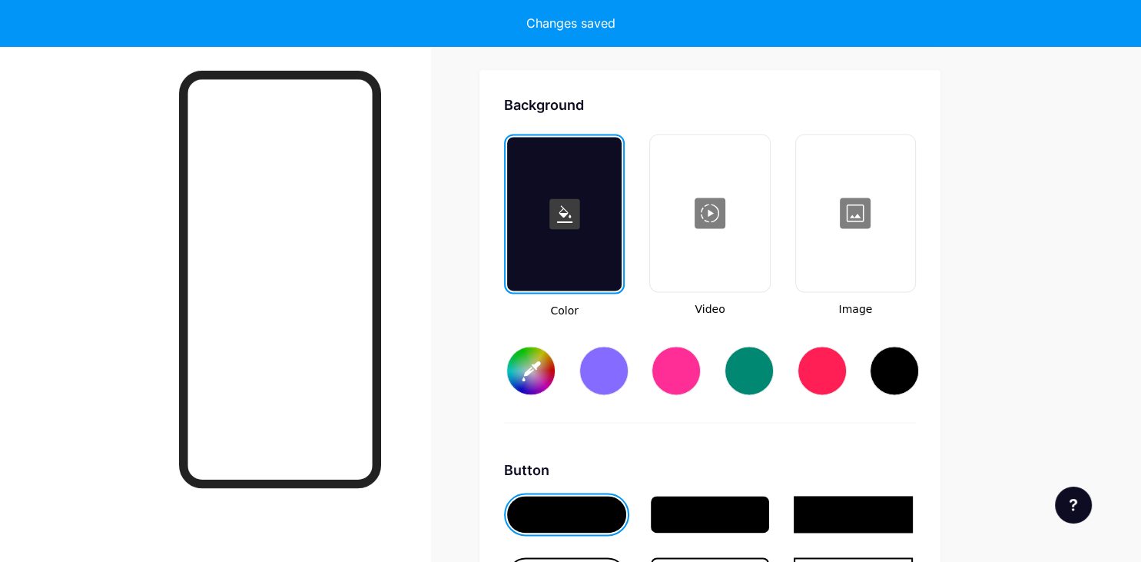
scroll to position [2035, 0]
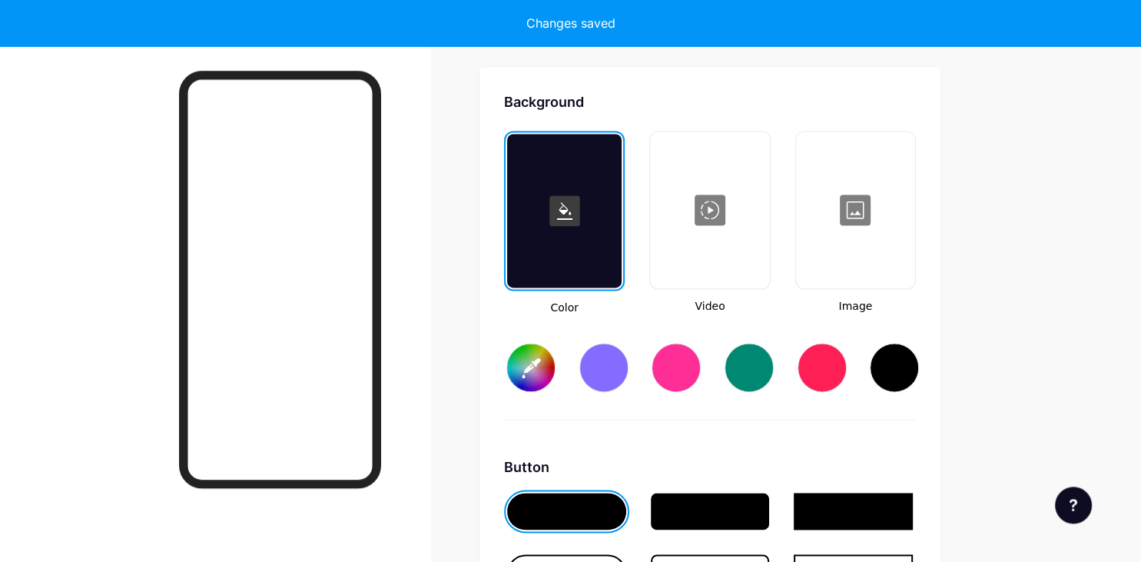
type input "#ffffff"
type input "#000000"
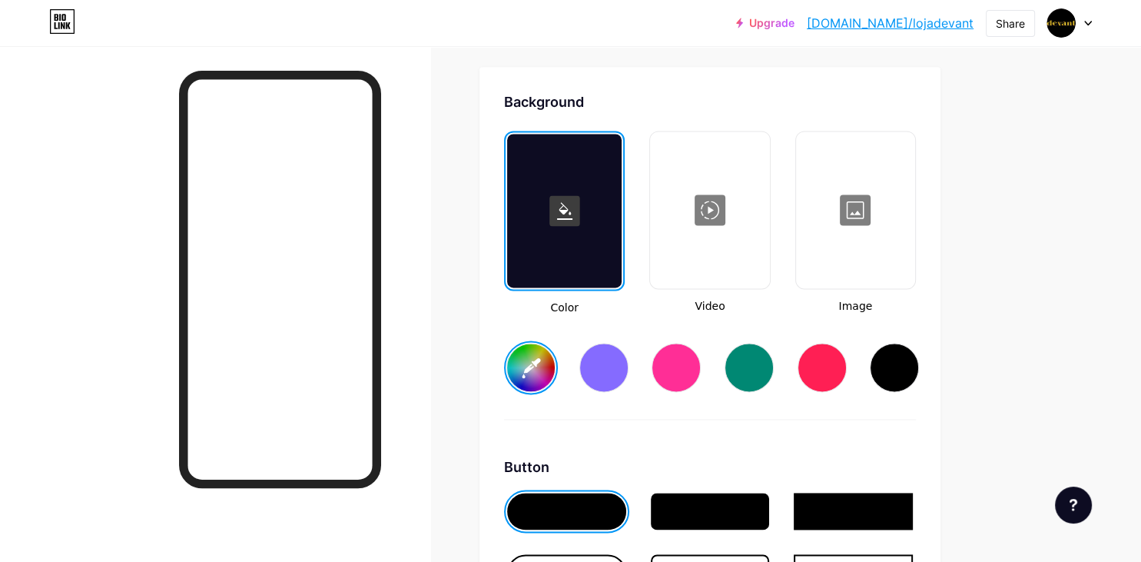
click at [857, 206] on div at bounding box center [856, 210] width 116 height 154
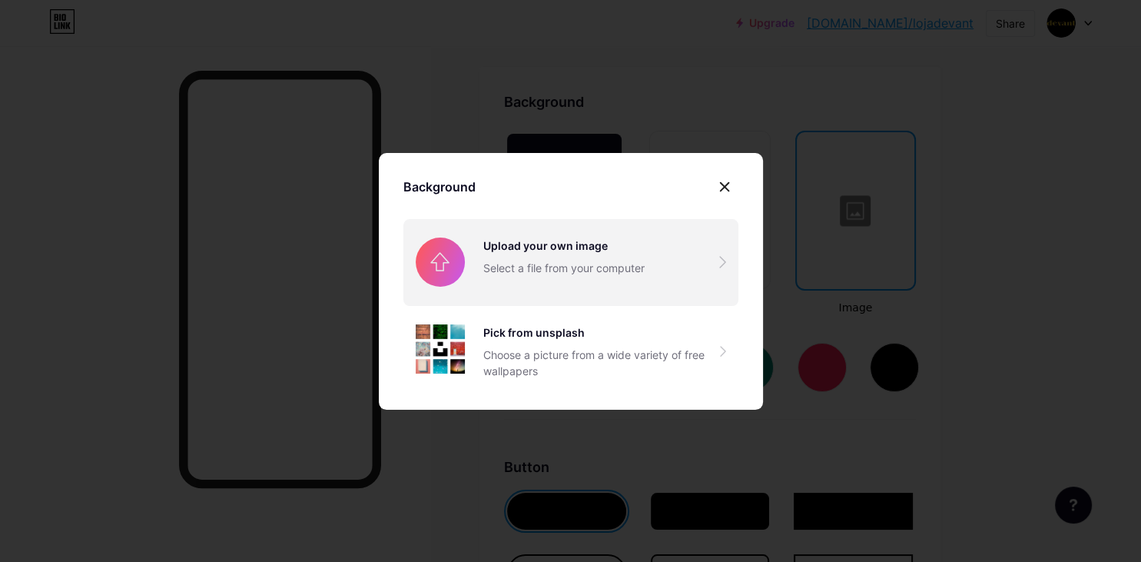
click at [599, 266] on input "file" at bounding box center [570, 262] width 335 height 86
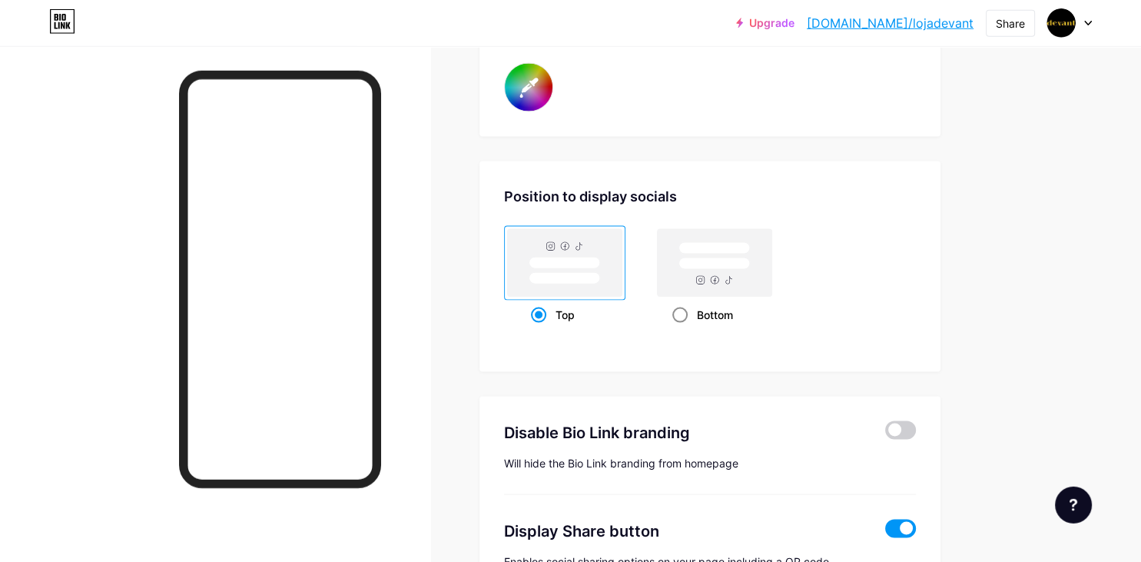
scroll to position [2846, 0]
click at [704, 282] on rect at bounding box center [715, 262] width 114 height 68
click at [682, 328] on input "Bottom" at bounding box center [677, 333] width 10 height 10
radio input "true"
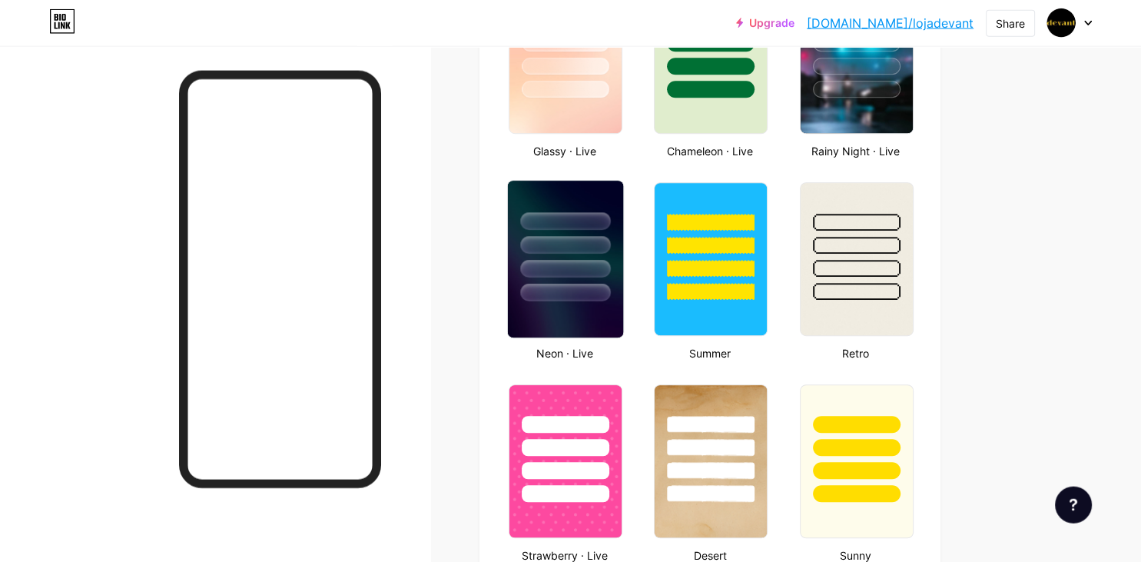
scroll to position [918, 0]
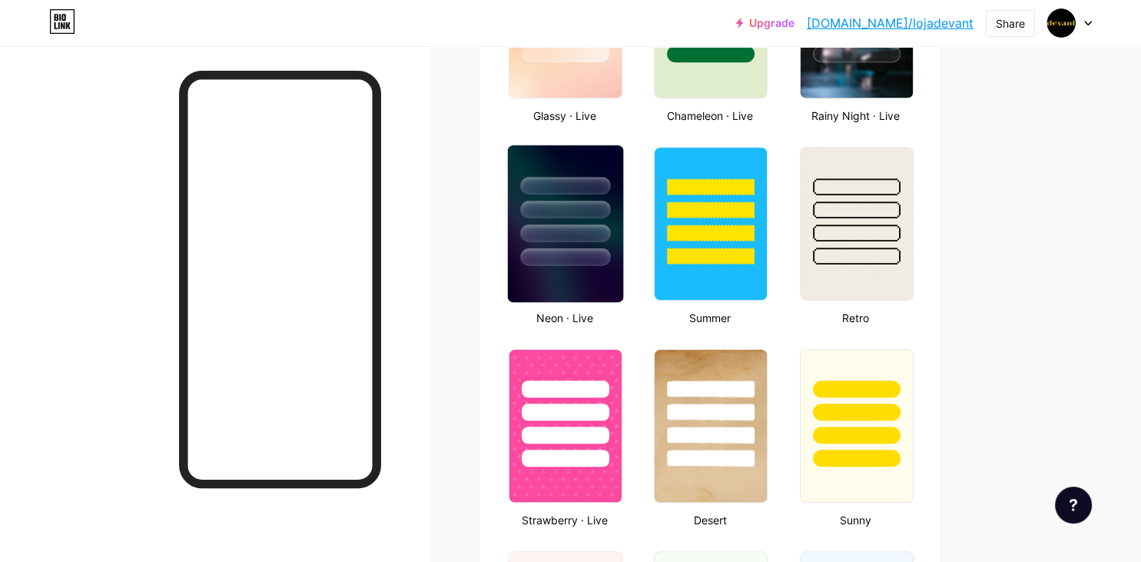
click at [574, 234] on div at bounding box center [565, 233] width 90 height 18
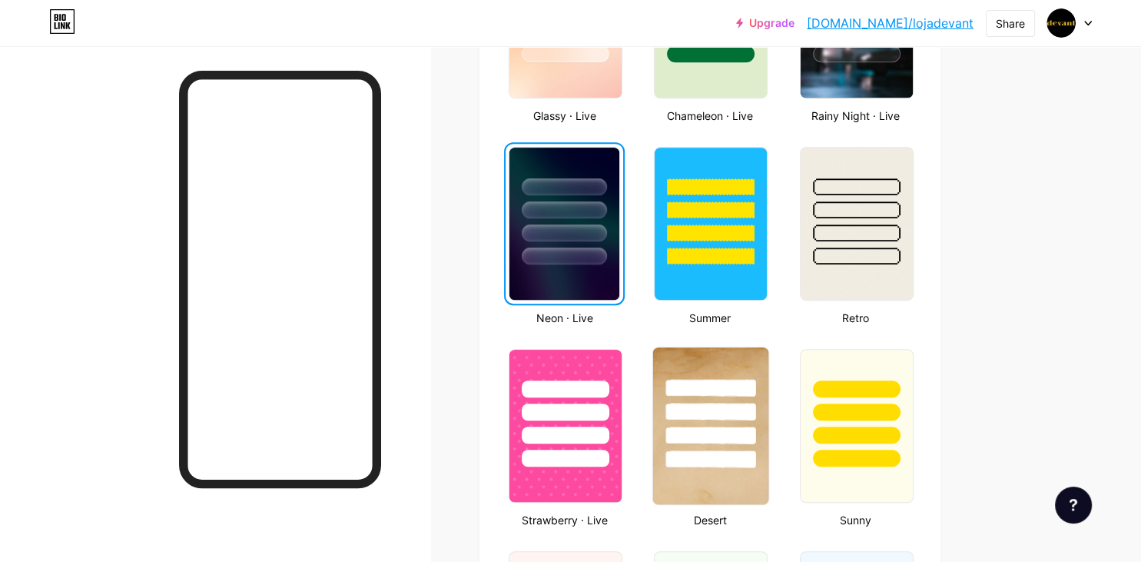
click at [702, 355] on div at bounding box center [710, 407] width 115 height 121
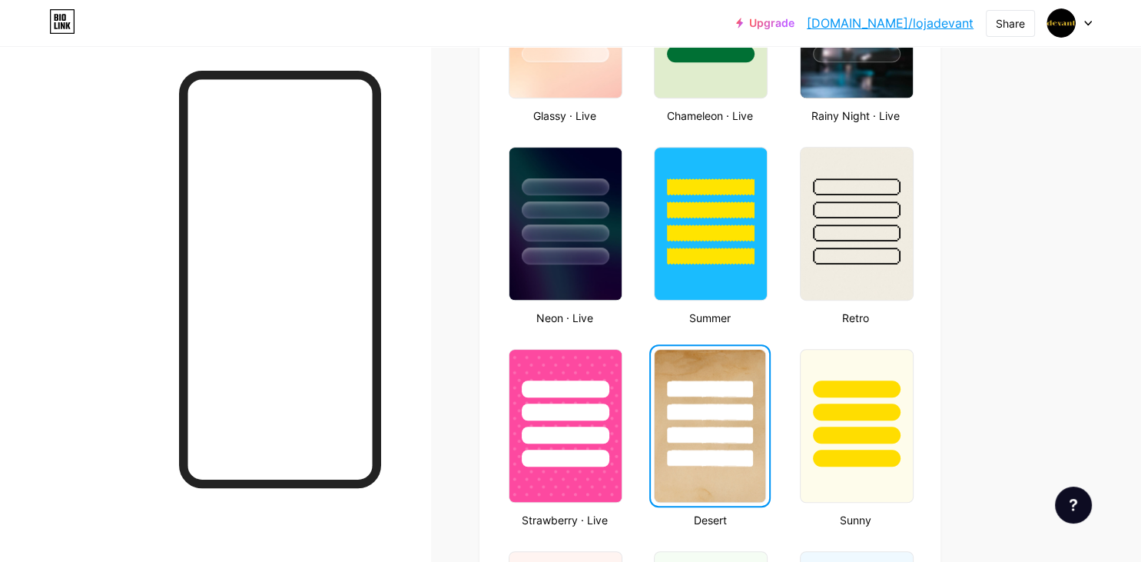
scroll to position [1242, 0]
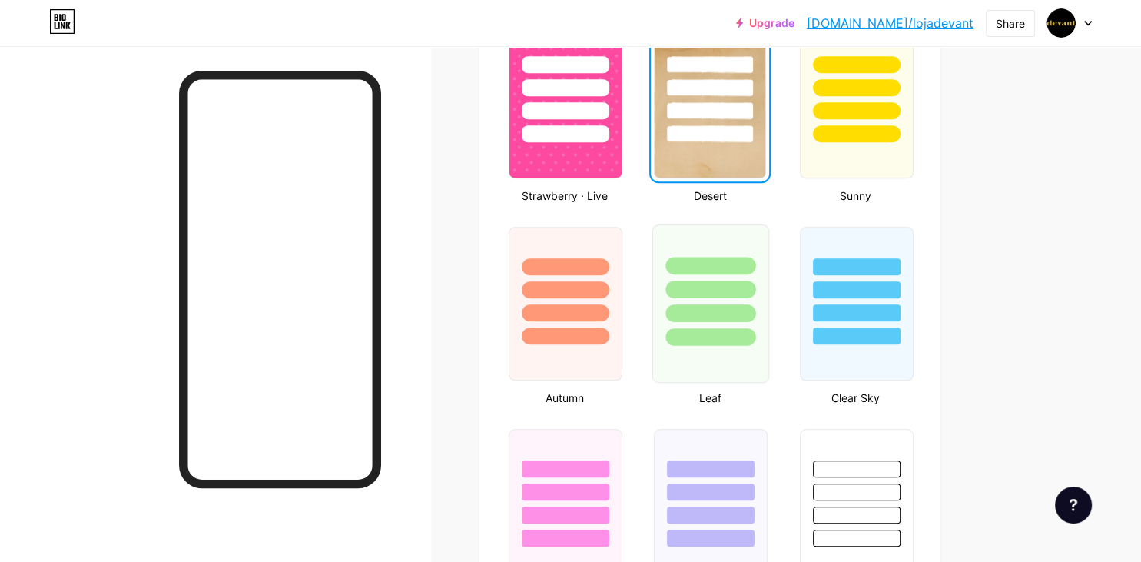
click at [702, 300] on div at bounding box center [710, 285] width 115 height 121
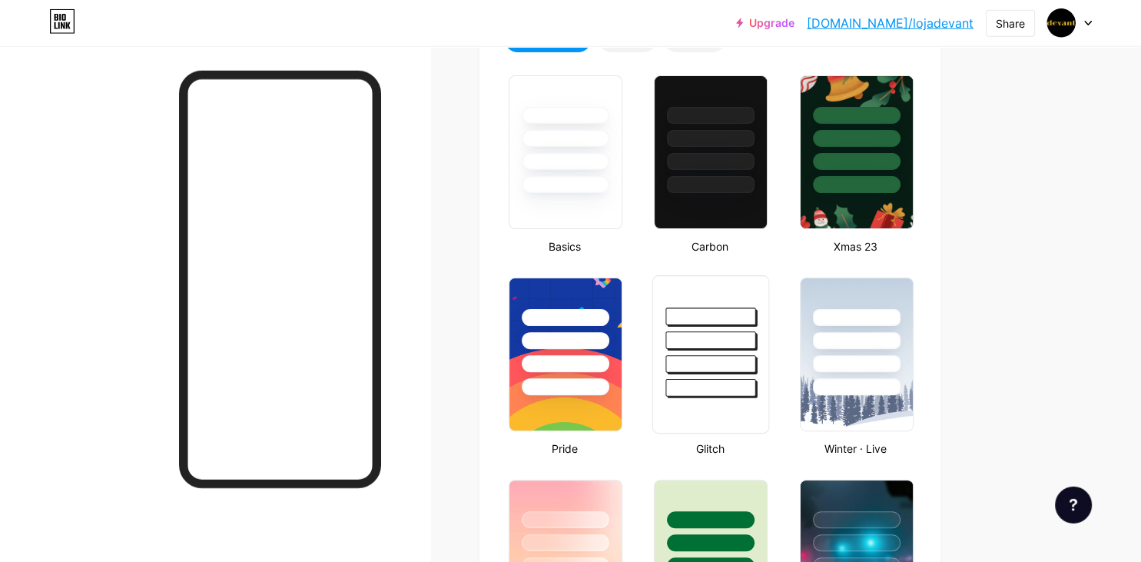
scroll to position [406, 0]
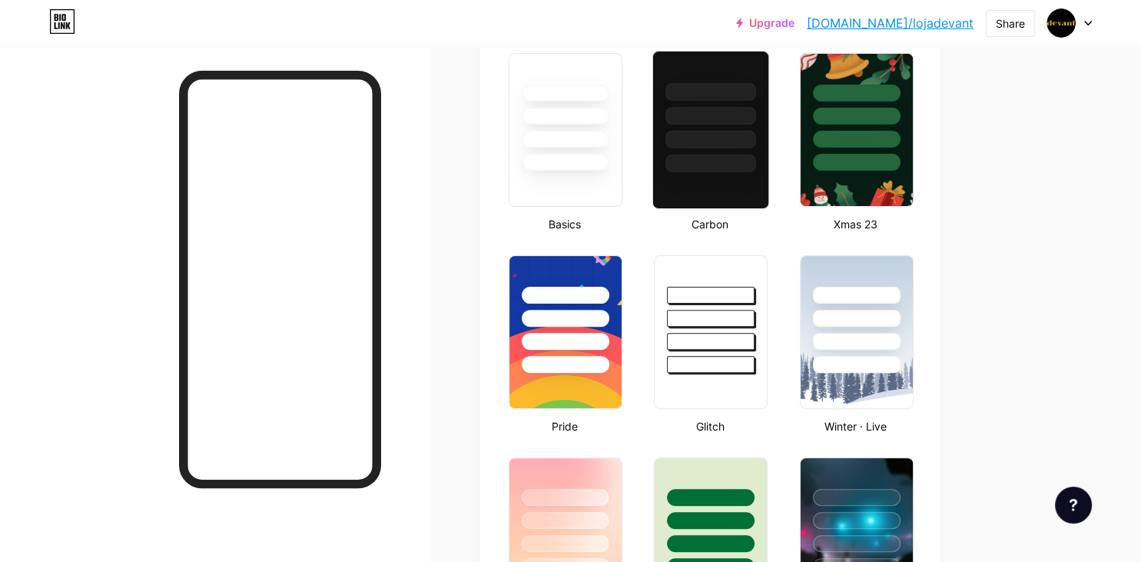
click at [692, 163] on div at bounding box center [711, 163] width 90 height 18
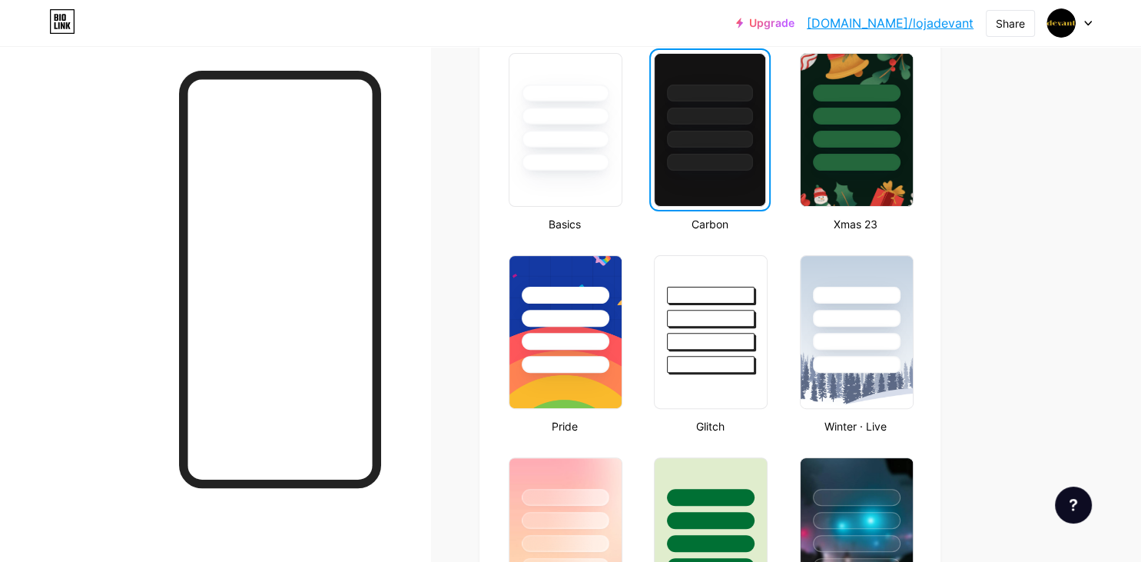
click at [697, 152] on div at bounding box center [710, 112] width 110 height 117
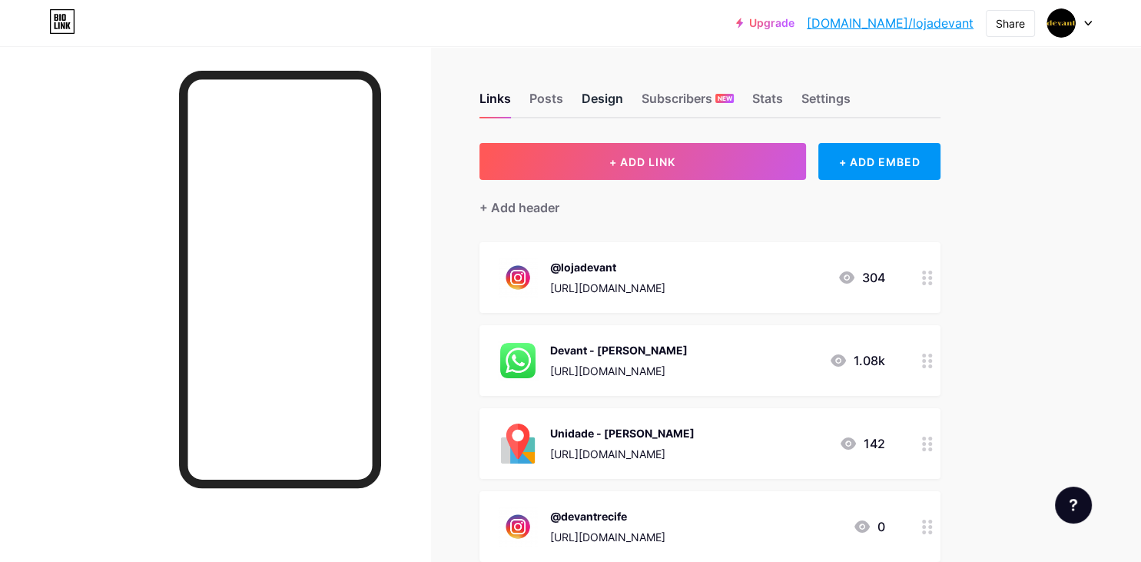
click at [602, 99] on div "Design" at bounding box center [602, 103] width 41 height 28
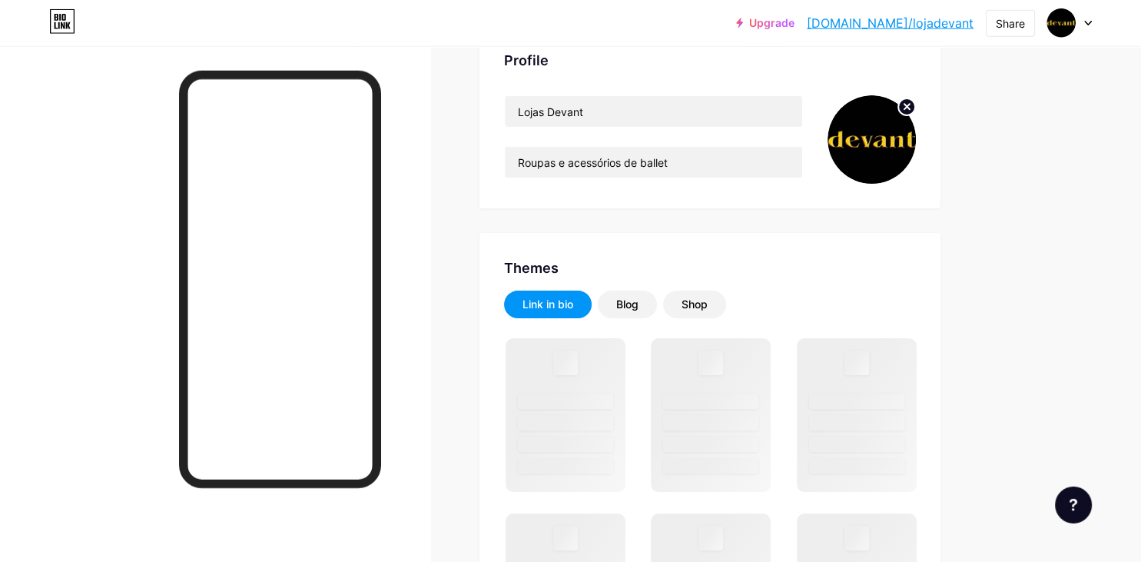
scroll to position [243, 0]
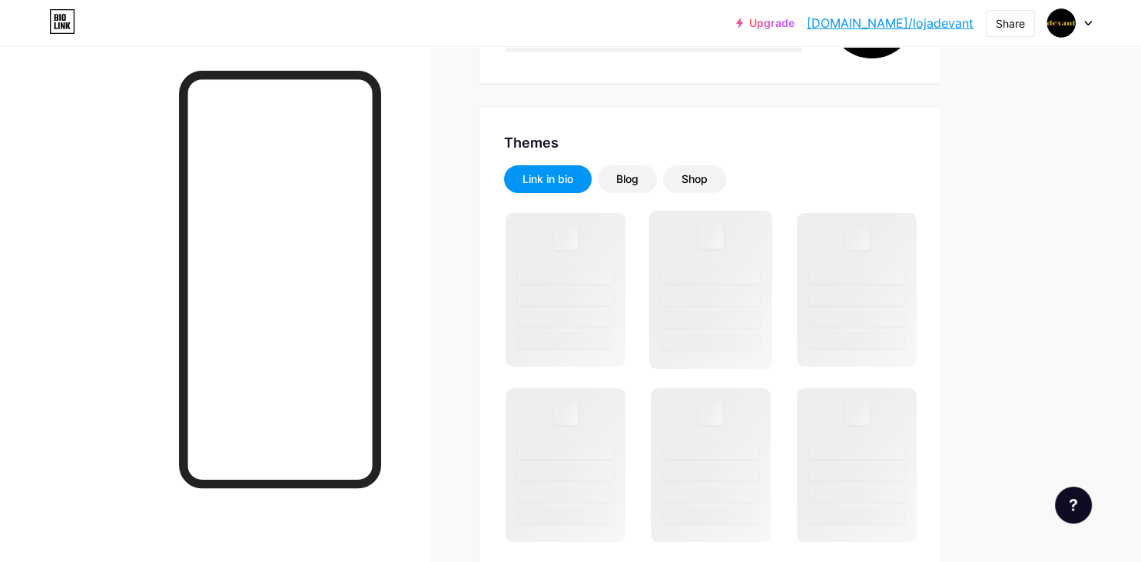
click at [710, 293] on div at bounding box center [711, 298] width 98 height 16
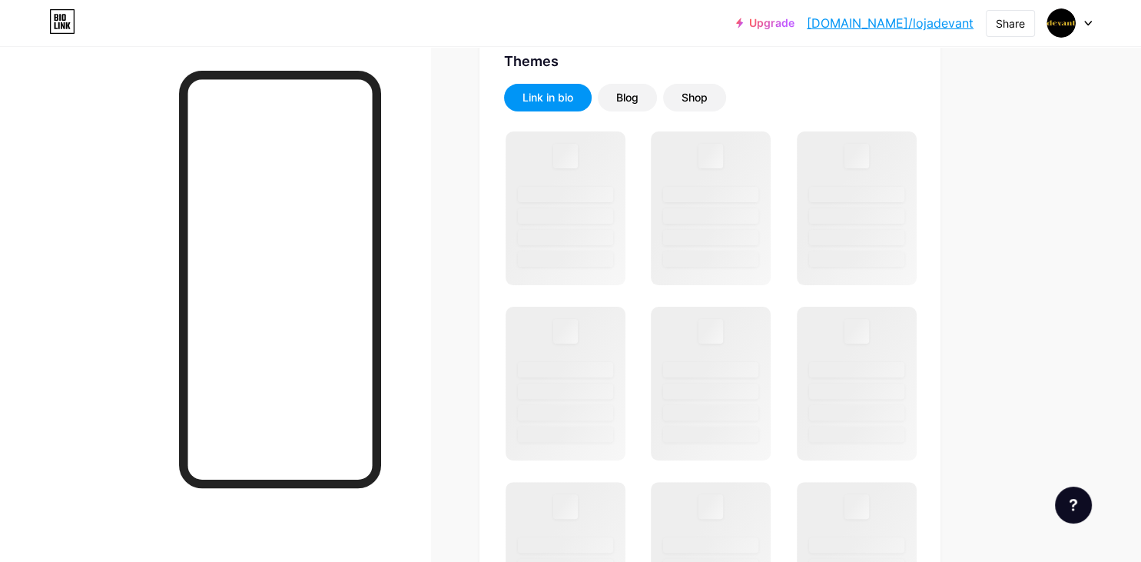
scroll to position [0, 0]
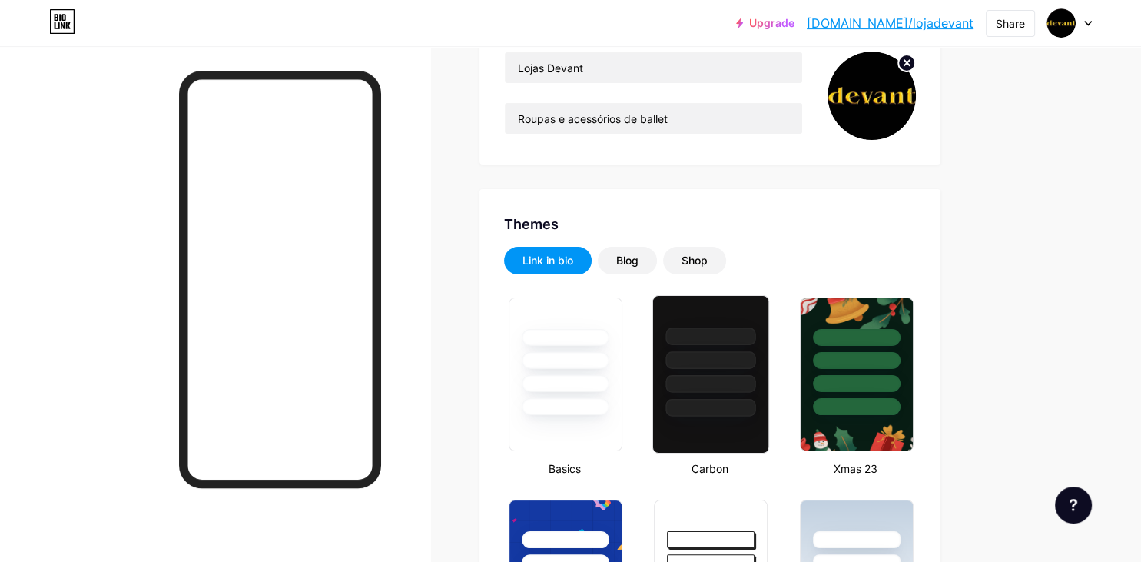
scroll to position [162, 0]
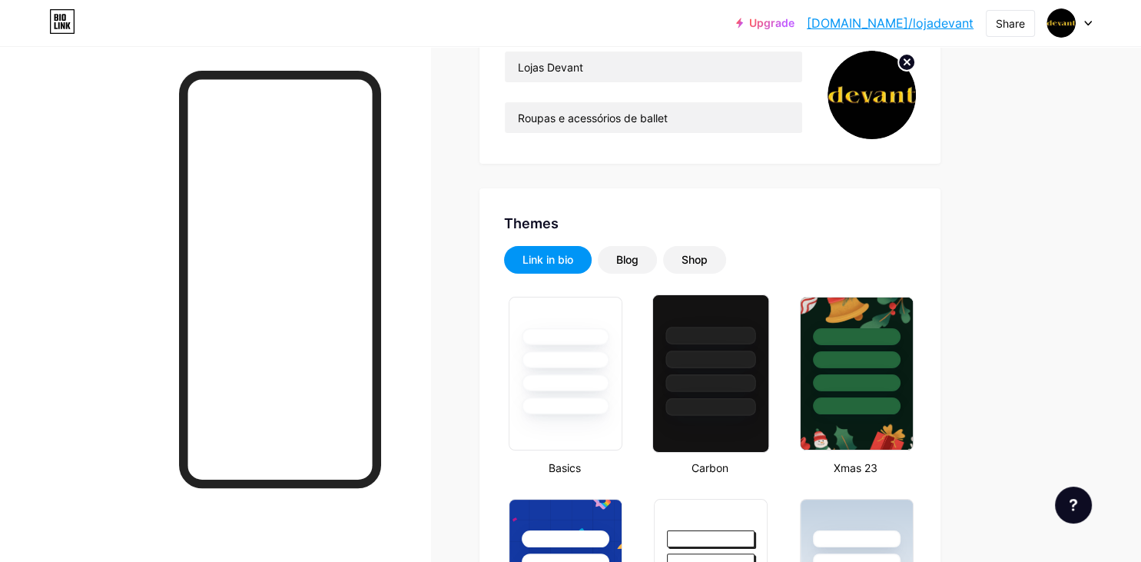
click at [716, 327] on div at bounding box center [711, 336] width 90 height 18
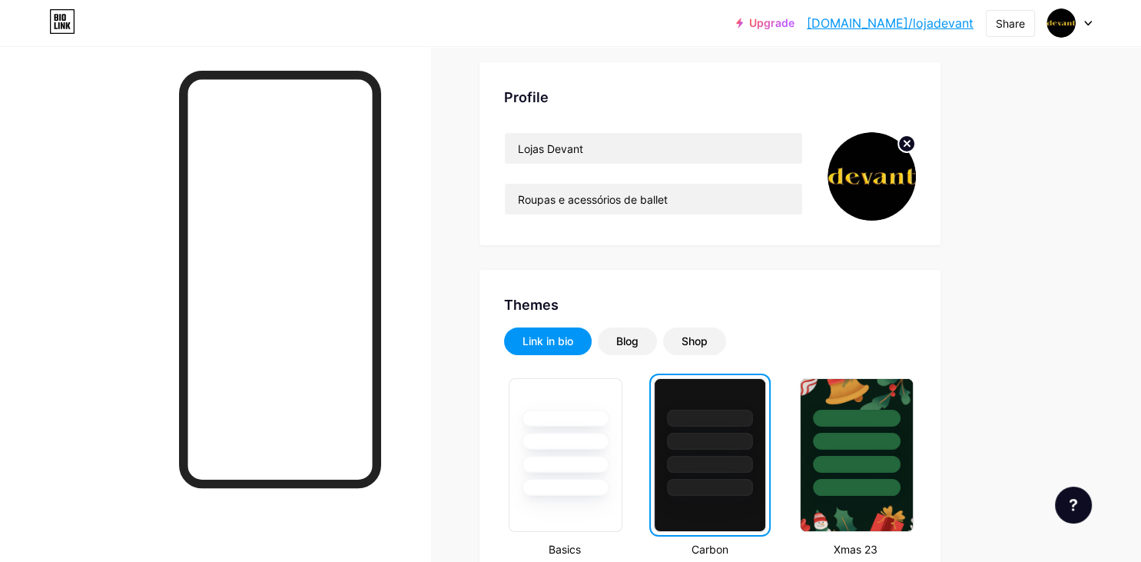
scroll to position [0, 0]
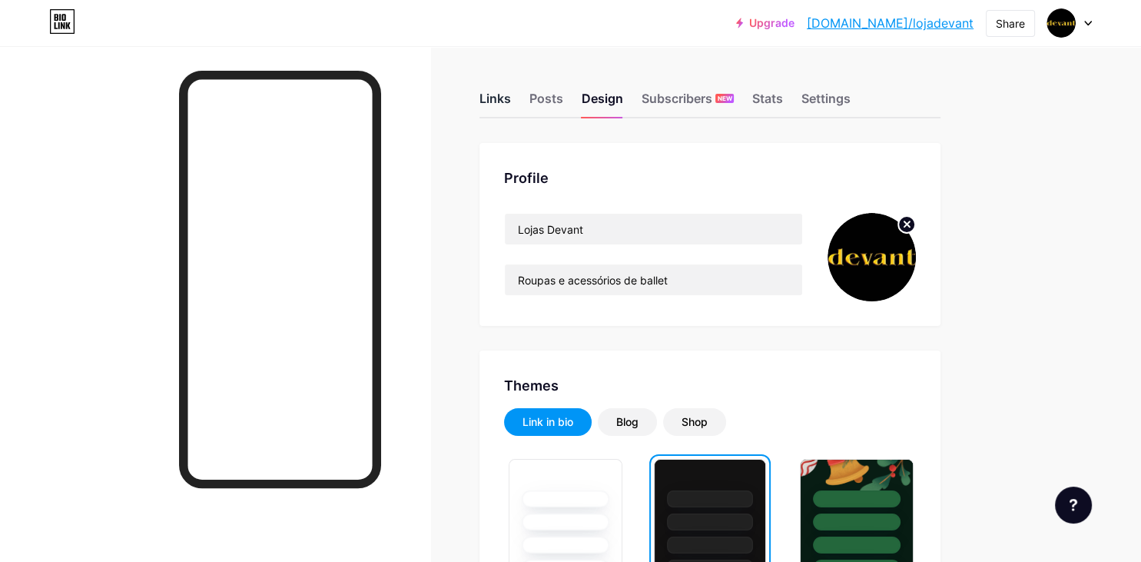
click at [497, 95] on div "Links" at bounding box center [495, 103] width 32 height 28
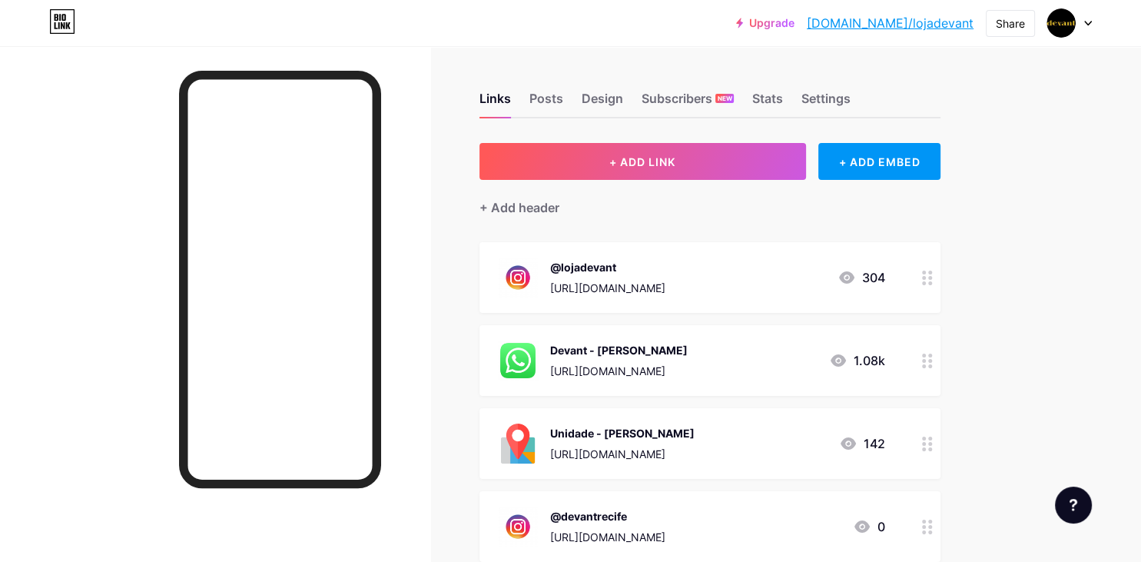
click at [527, 355] on img at bounding box center [518, 360] width 40 height 40
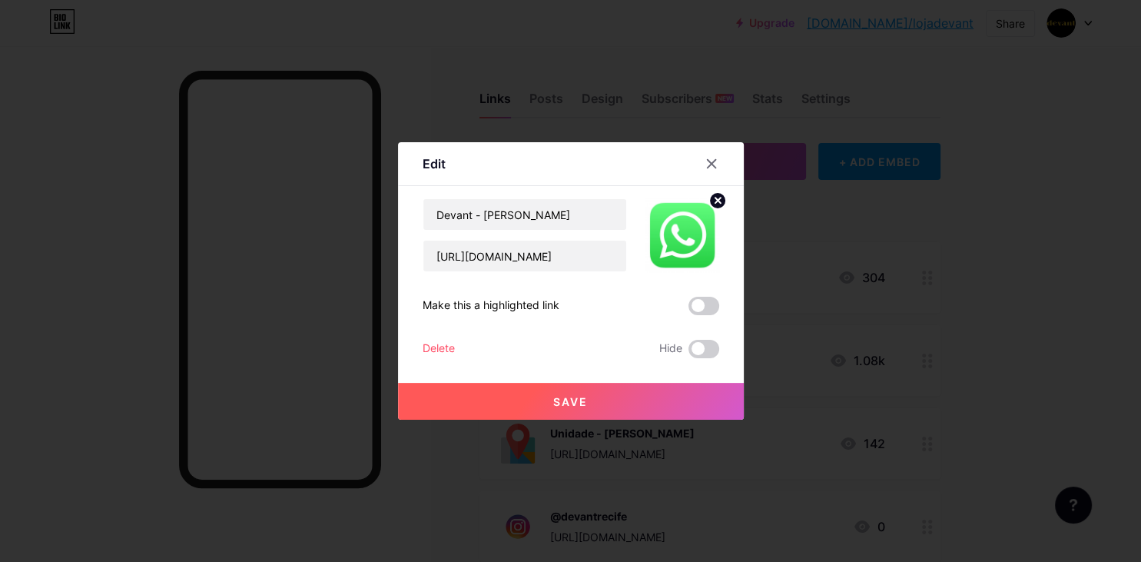
click at [715, 201] on circle at bounding box center [717, 200] width 17 height 17
click at [684, 221] on rect at bounding box center [679, 224] width 25 height 25
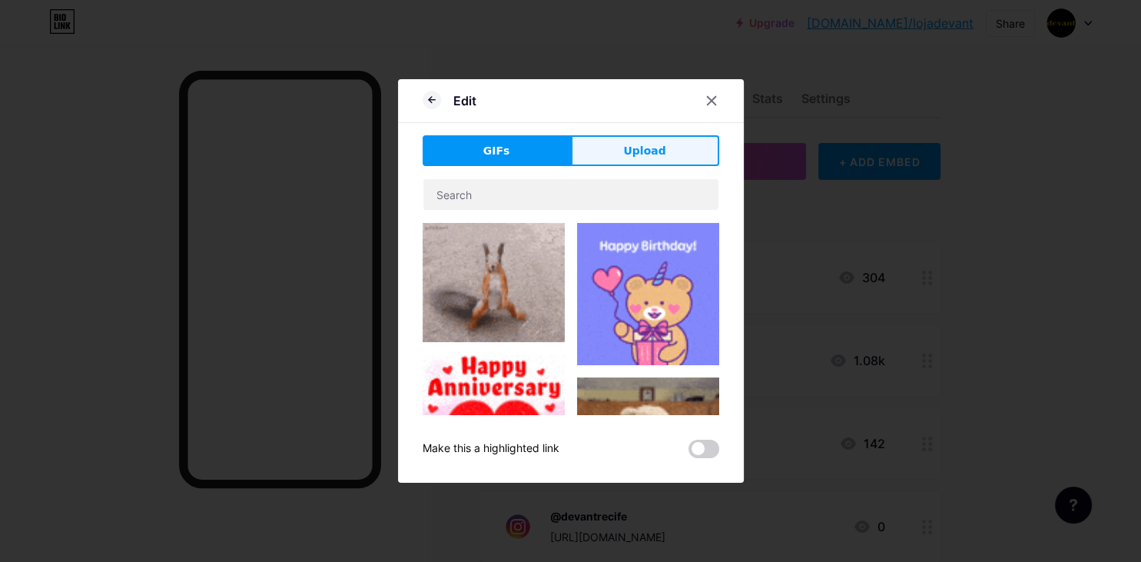
click at [664, 151] on button "Upload" at bounding box center [645, 150] width 148 height 31
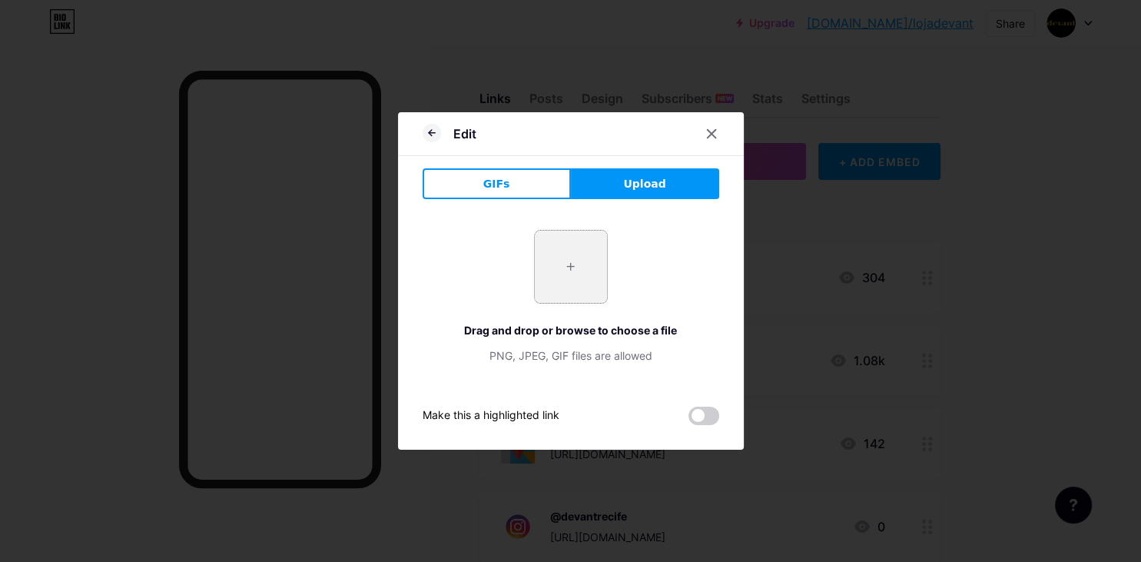
click at [575, 266] on input "file" at bounding box center [571, 267] width 72 height 72
type input "C:\fakepath\whatsapp-logo-whatsapp-icon-whatsapp-transparent-free-png.webp"
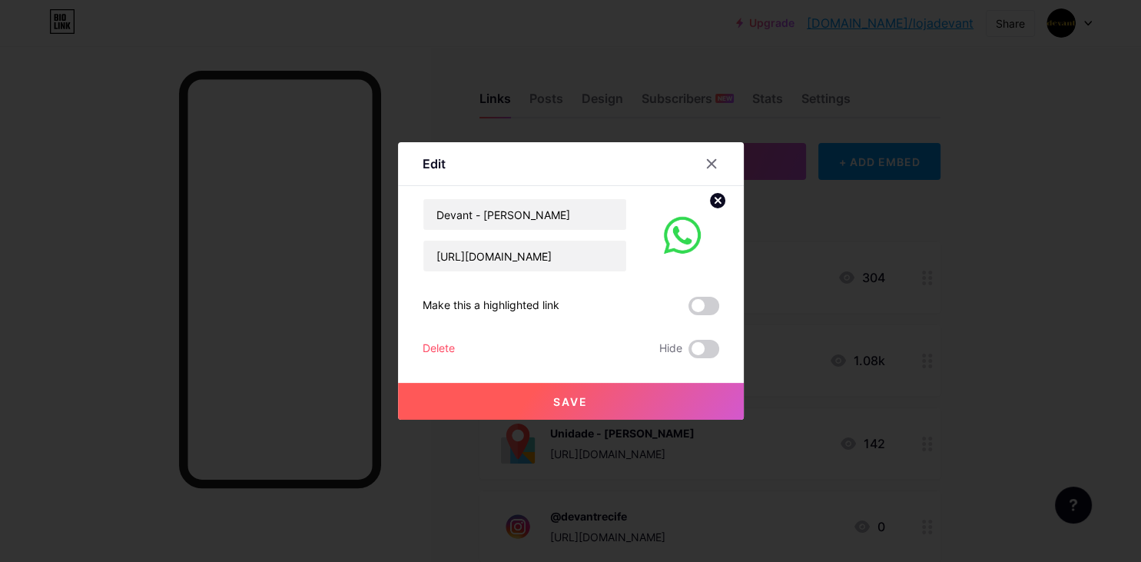
click at [575, 399] on span "Save" at bounding box center [570, 401] width 35 height 13
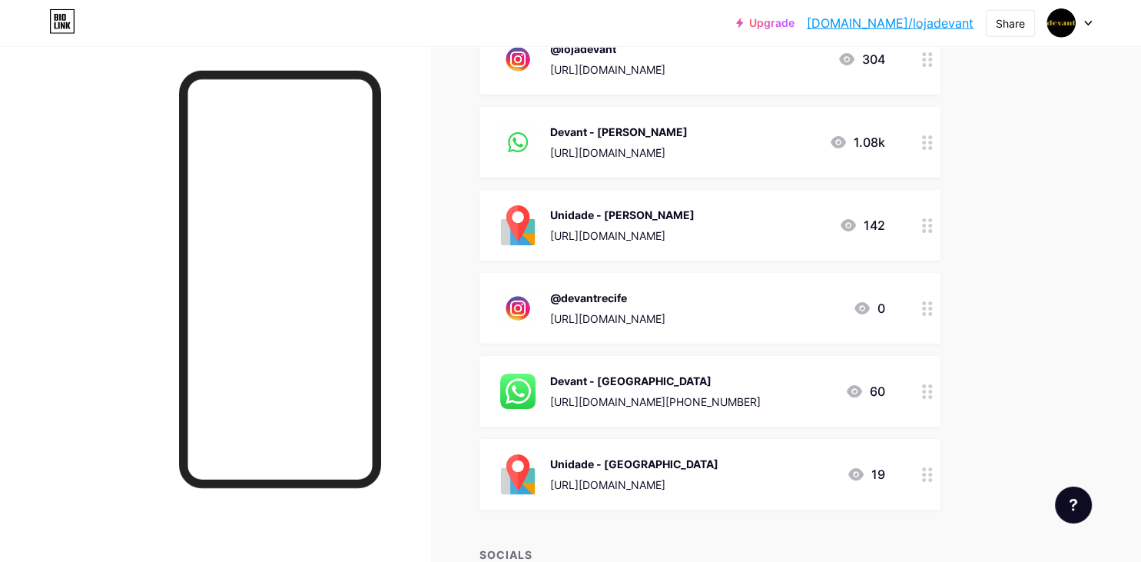
scroll to position [243, 0]
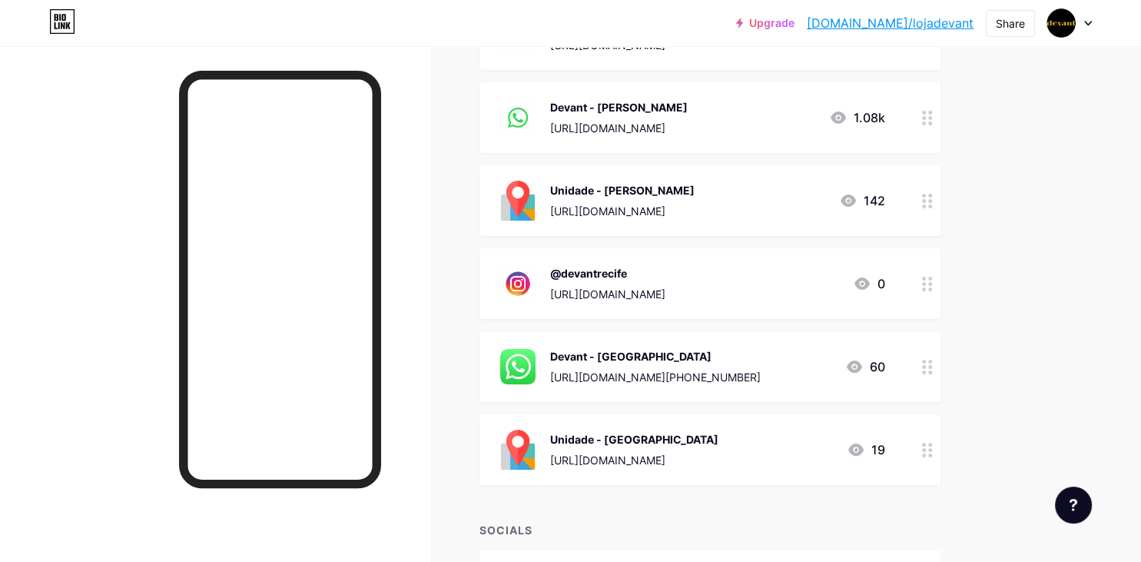
click at [622, 365] on div "Devant - Recife https://api.whatsapp.com/send/?phone=558184154751&text&type=pho…" at bounding box center [655, 367] width 211 height 40
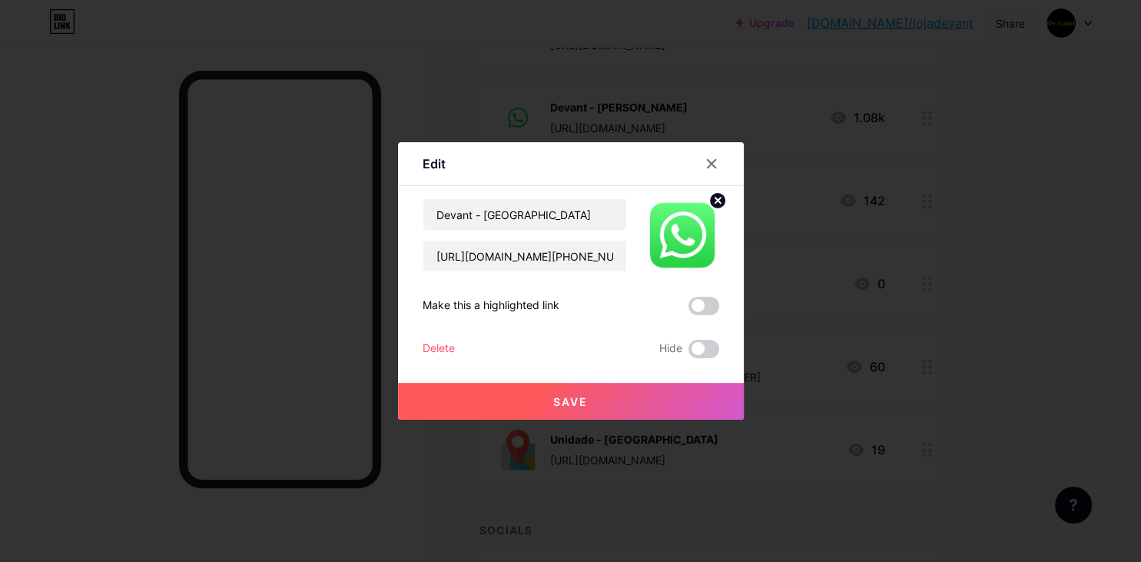
click at [715, 203] on icon at bounding box center [717, 199] width 5 height 5
click at [674, 240] on icon at bounding box center [682, 226] width 31 height 28
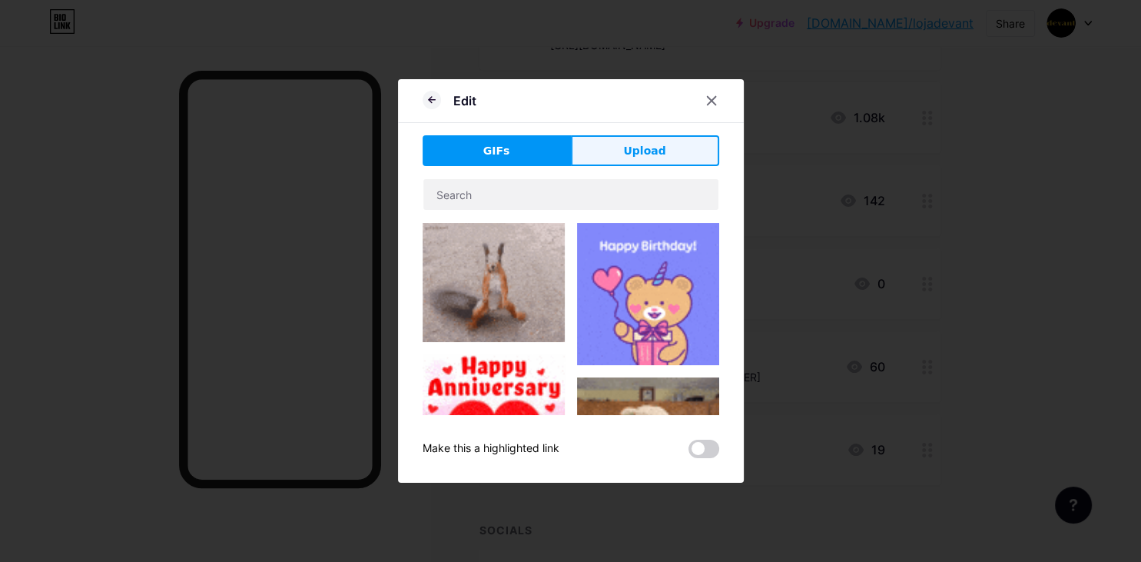
click at [651, 157] on span "Upload" at bounding box center [644, 151] width 42 height 16
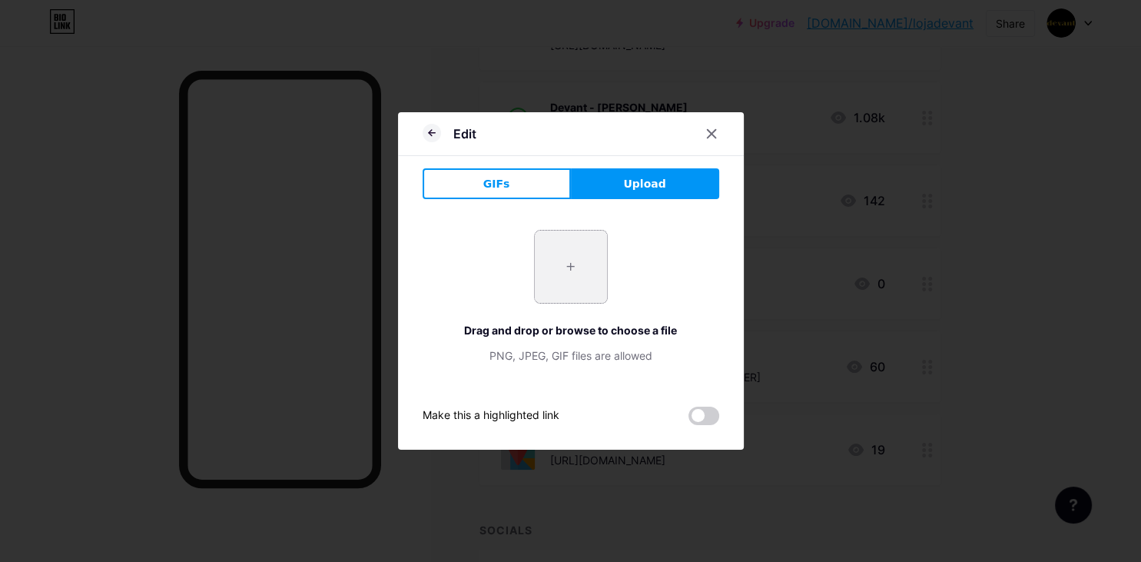
click at [601, 244] on input "file" at bounding box center [571, 267] width 72 height 72
type input "C:\fakepath\whatsapp-logo-whatsapp-icon-whatsapp-transparent-free-png.webp"
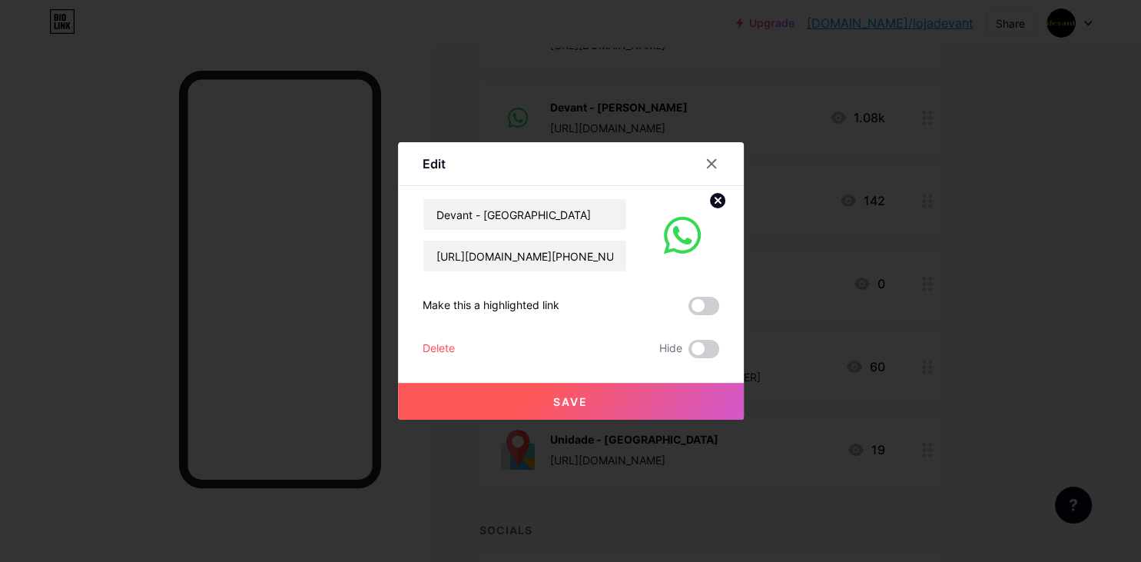
click at [572, 400] on span "Save" at bounding box center [570, 401] width 35 height 13
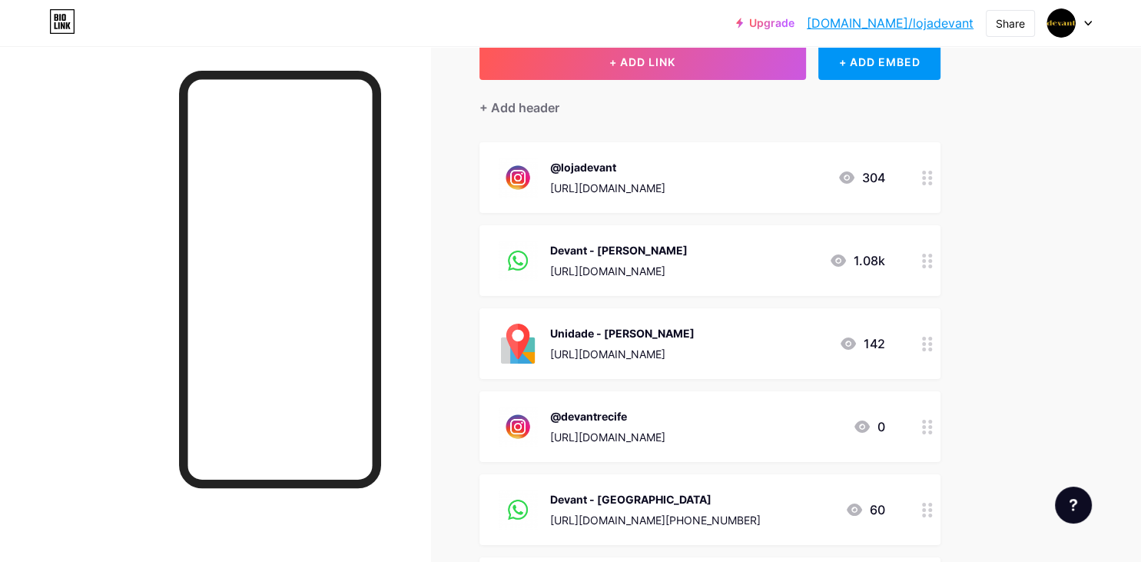
scroll to position [181, 0]
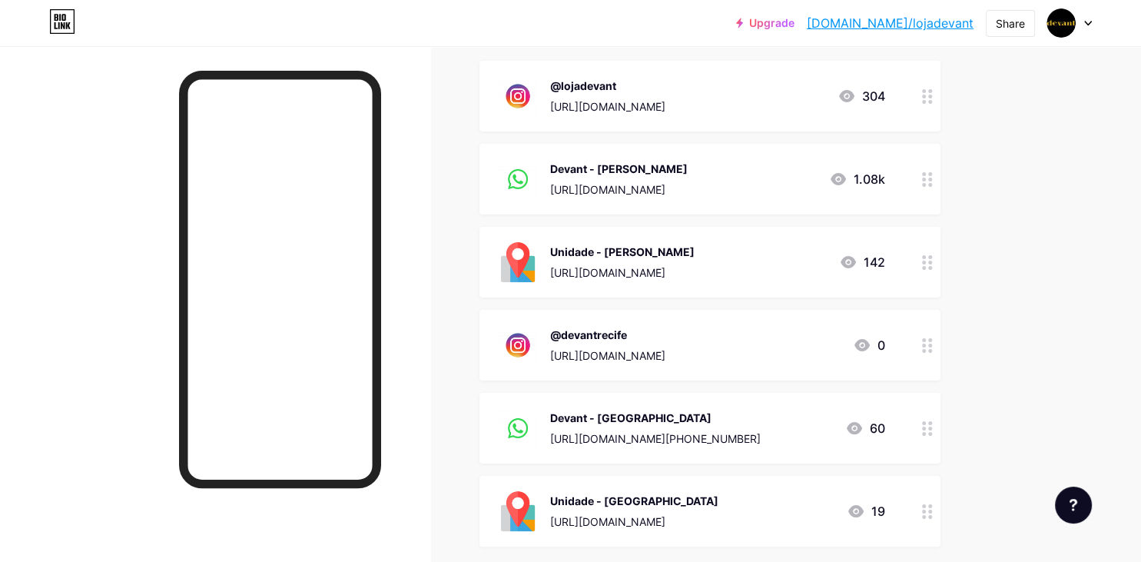
click at [695, 266] on div "https://www.google.com/maps/dir/-7.1172328,-34.8293/loja+devant/@-7.1214679,-34…" at bounding box center [622, 272] width 144 height 16
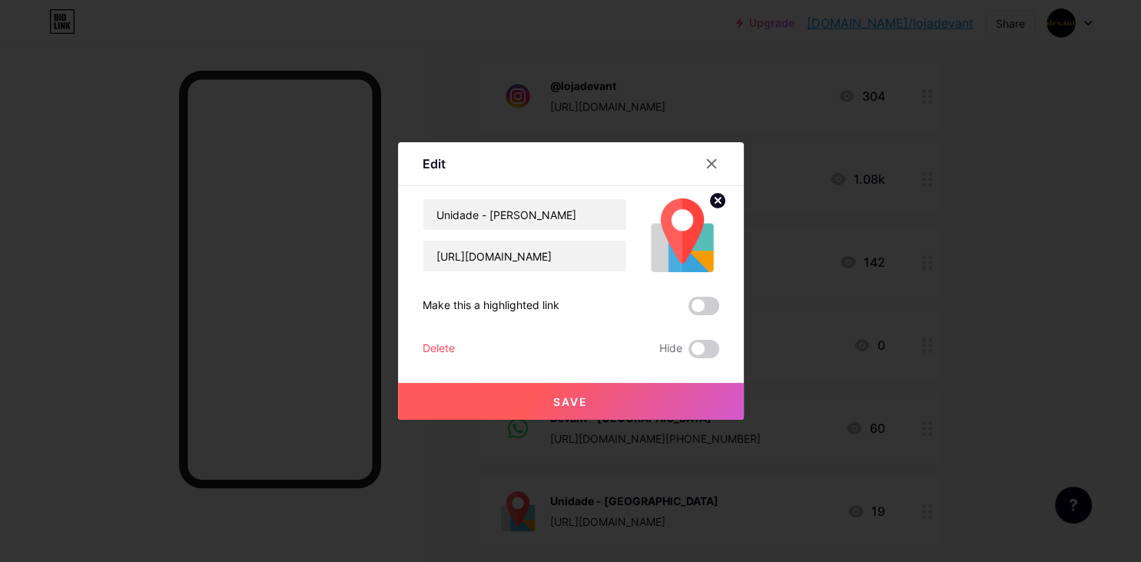
click at [688, 238] on img at bounding box center [682, 235] width 74 height 74
click at [685, 227] on img at bounding box center [682, 235] width 74 height 74
click at [716, 198] on icon at bounding box center [717, 199] width 5 height 5
click at [675, 230] on rect at bounding box center [679, 224] width 25 height 25
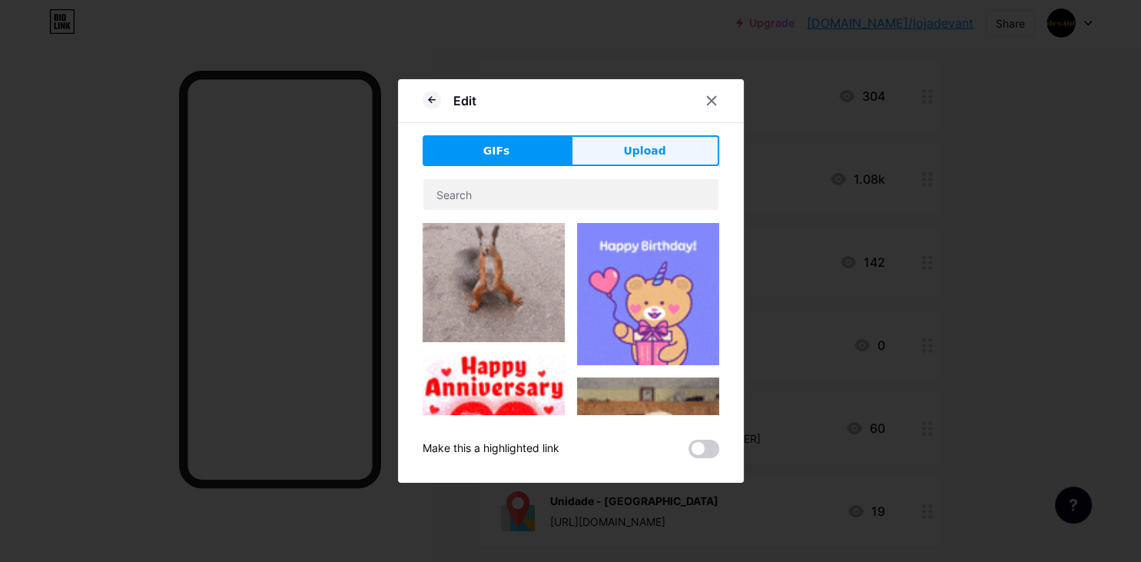
click at [660, 149] on span "Upload" at bounding box center [644, 151] width 42 height 16
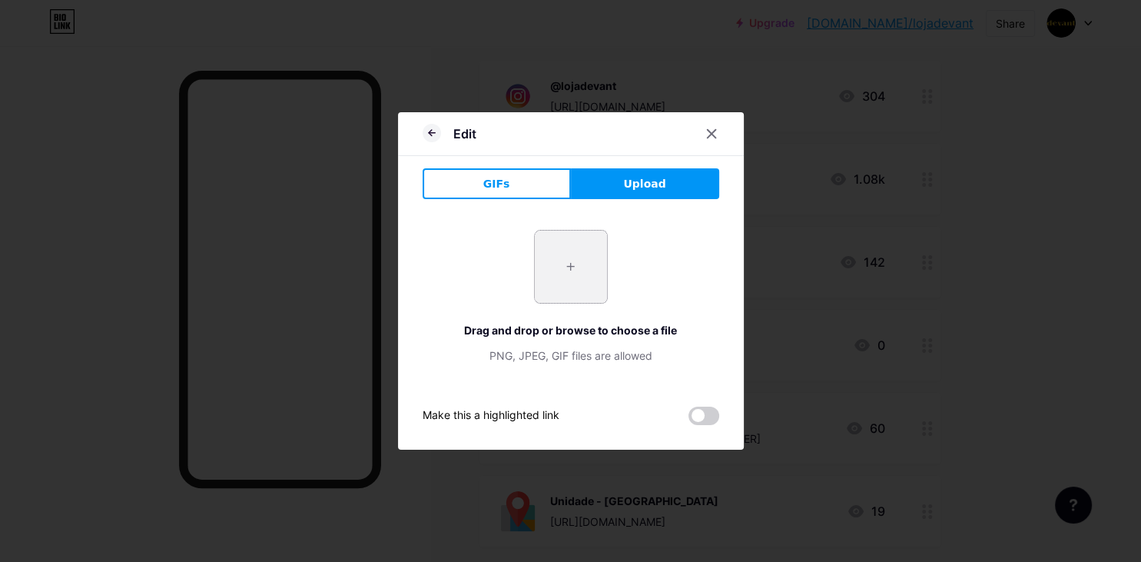
click at [579, 260] on input "file" at bounding box center [571, 267] width 72 height 72
type input "C:\fakepath\sm_5b09436fd0515.jpg"
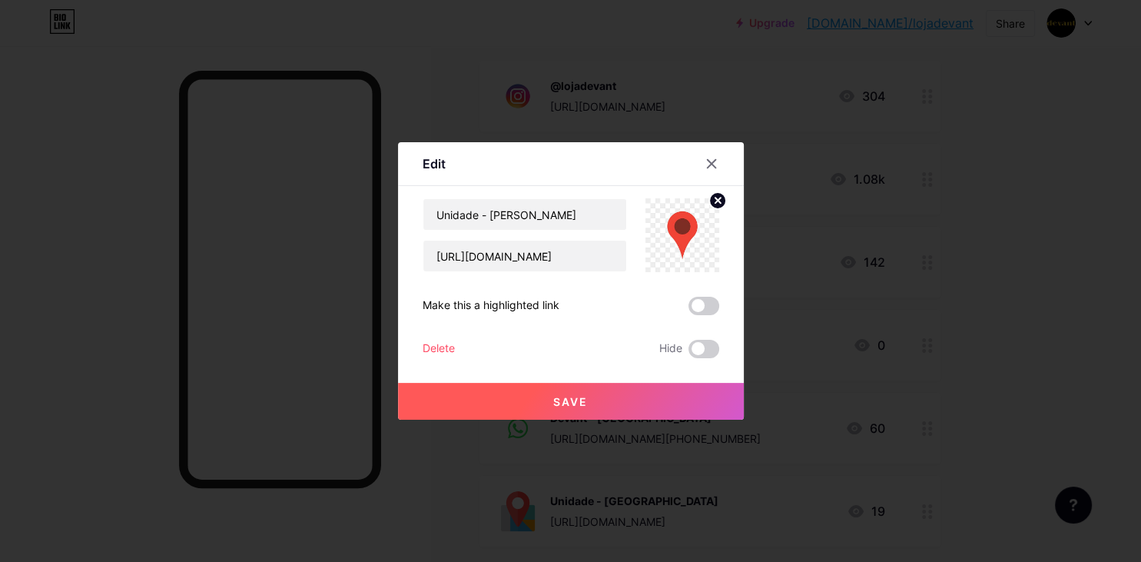
click at [574, 395] on span "Save" at bounding box center [570, 401] width 35 height 13
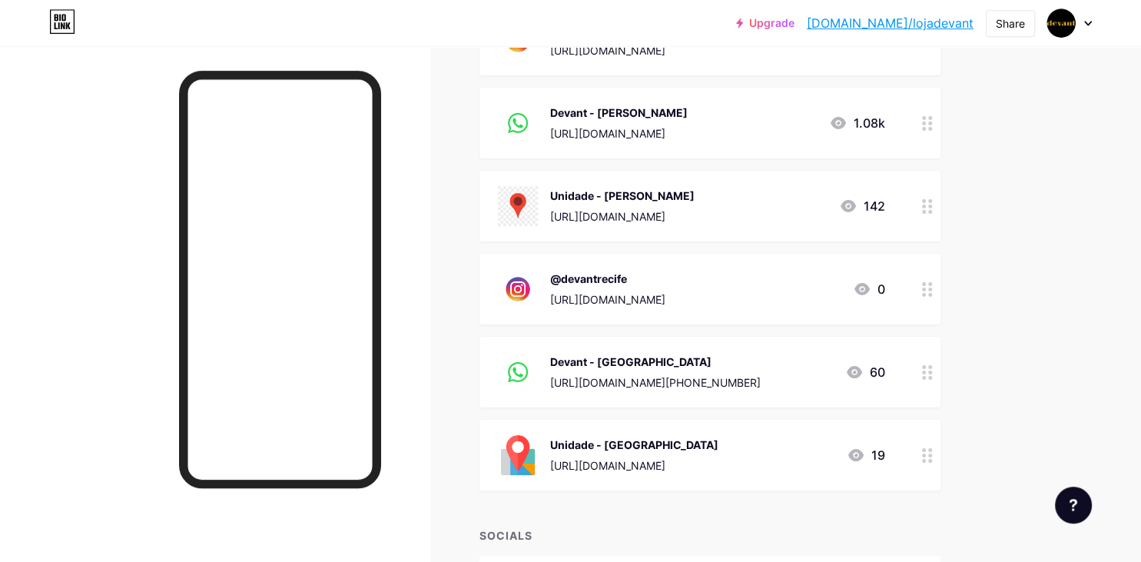
scroll to position [262, 0]
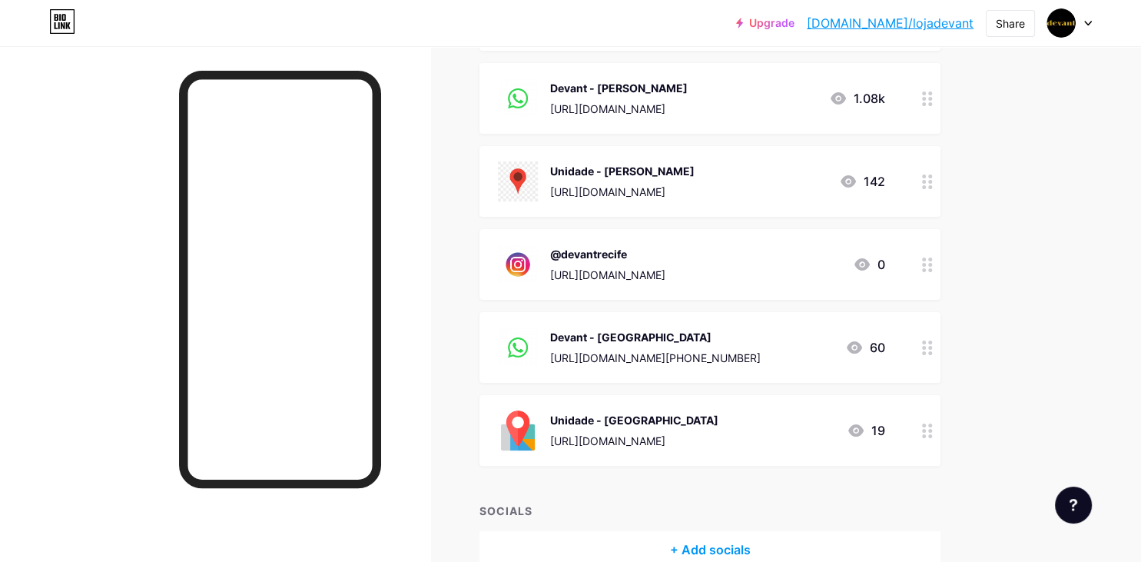
click at [650, 430] on div "Unidade - Recife https://www.google.com/maps/dir/-7.0789888,-34.8513686/Devant+…" at bounding box center [634, 430] width 168 height 40
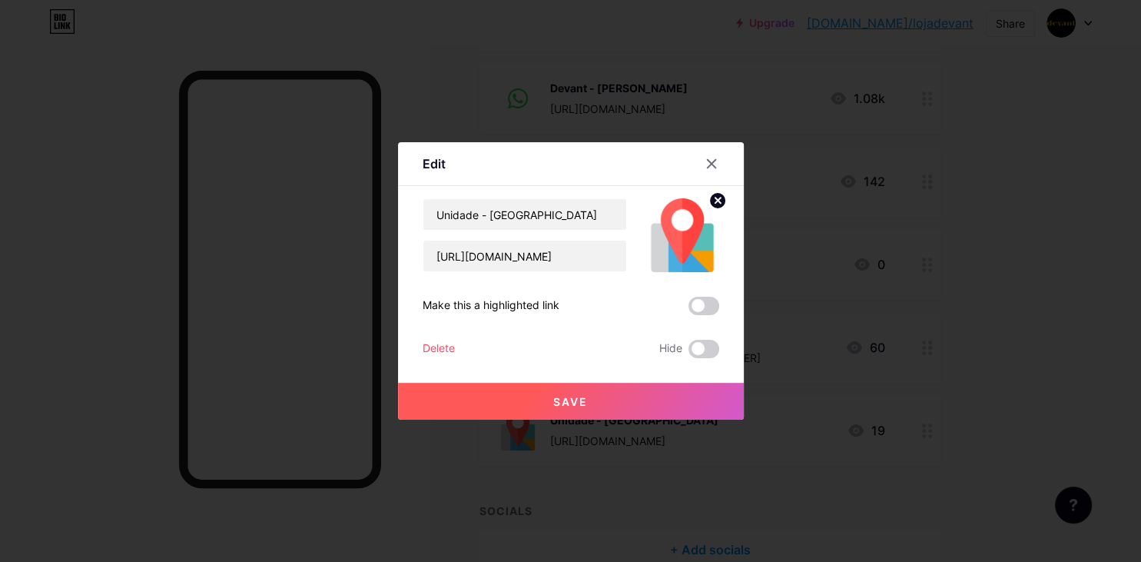
click at [722, 206] on circle at bounding box center [717, 200] width 17 height 17
click at [683, 214] on rect at bounding box center [679, 224] width 25 height 25
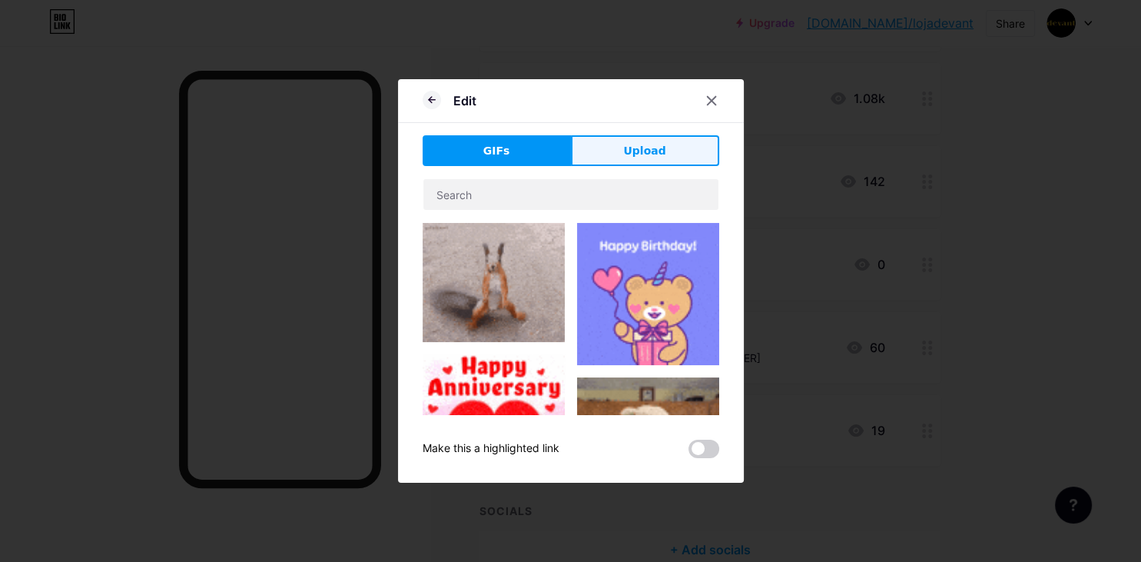
click at [668, 152] on button "Upload" at bounding box center [645, 150] width 148 height 31
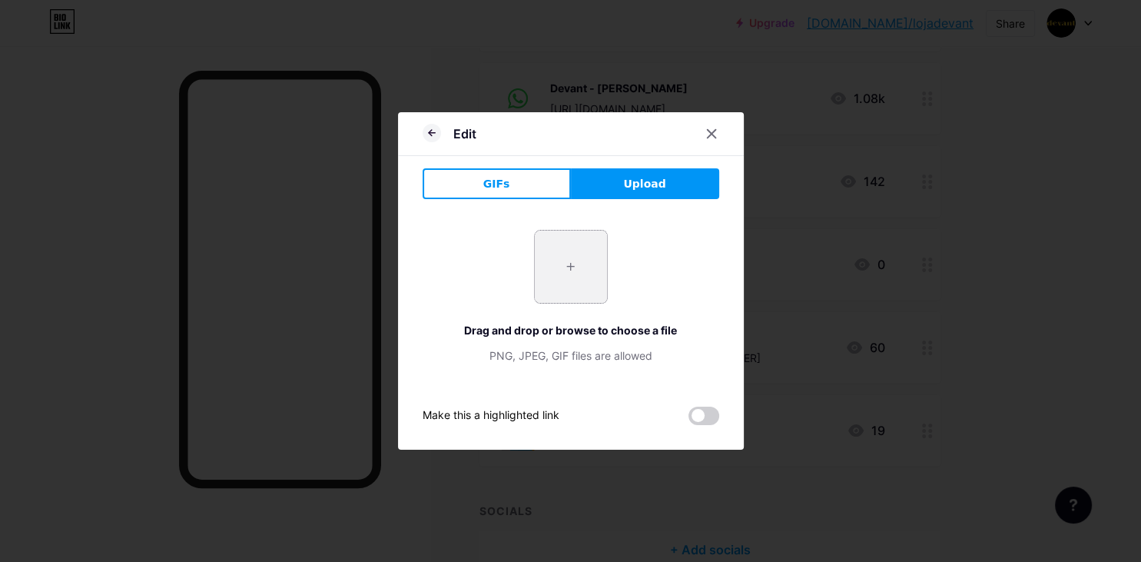
click at [585, 241] on input "file" at bounding box center [571, 267] width 72 height 72
type input "C:\fakepath\sm_5b09436fd0515.jpg"
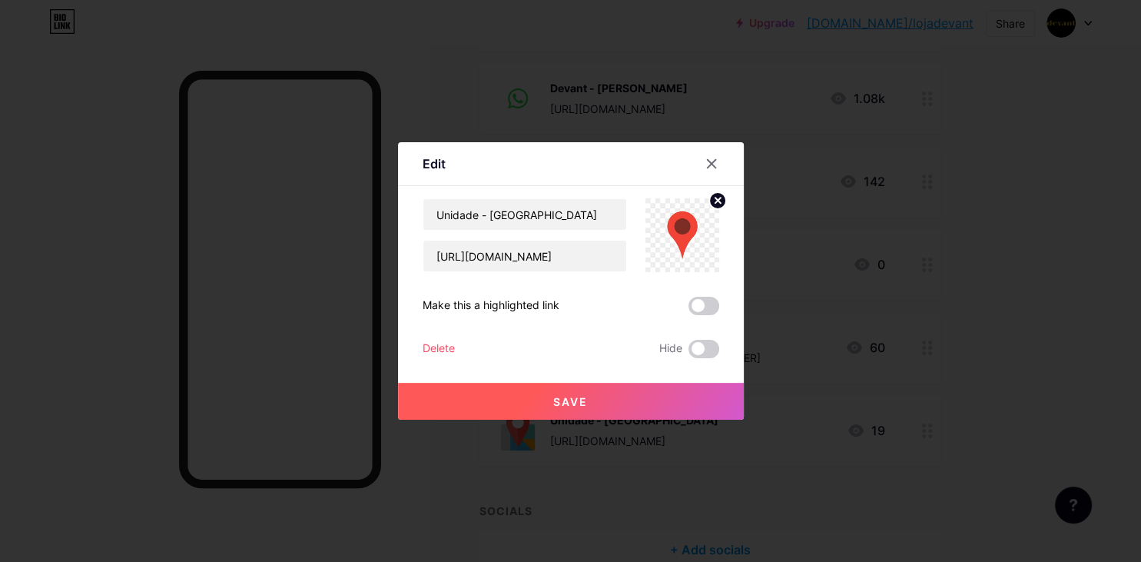
click at [582, 395] on span "Save" at bounding box center [570, 401] width 35 height 13
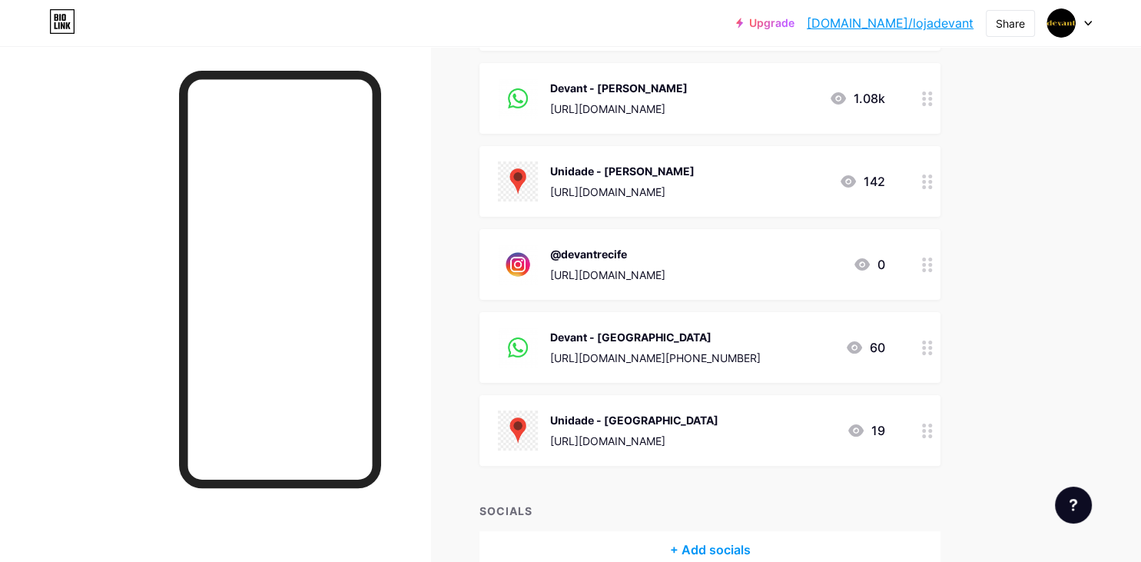
scroll to position [0, 0]
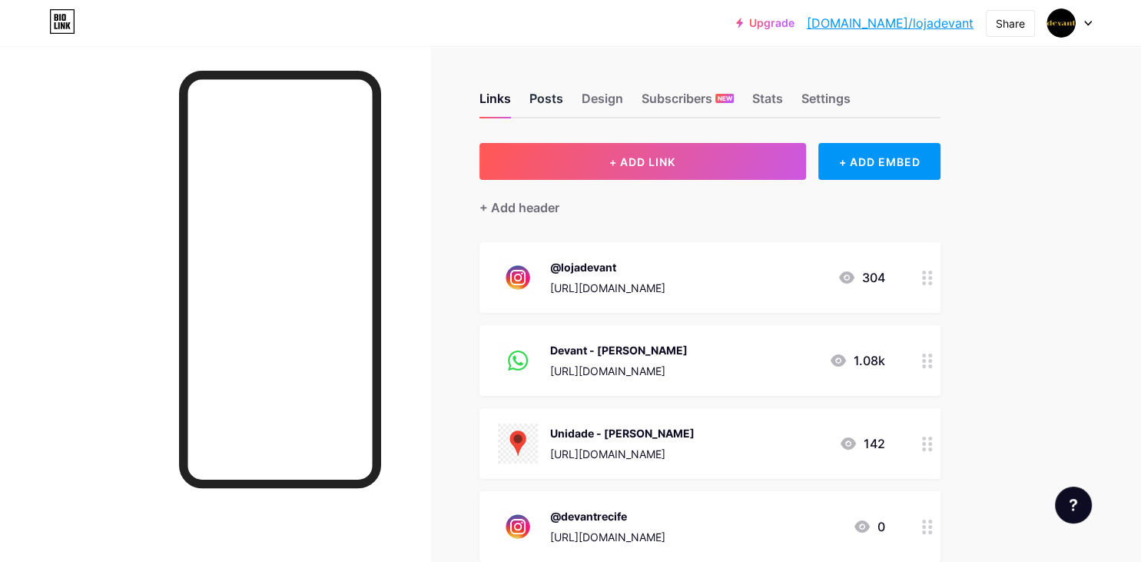
click at [538, 102] on div "Posts" at bounding box center [546, 103] width 34 height 28
